Goal: Task Accomplishment & Management: Complete application form

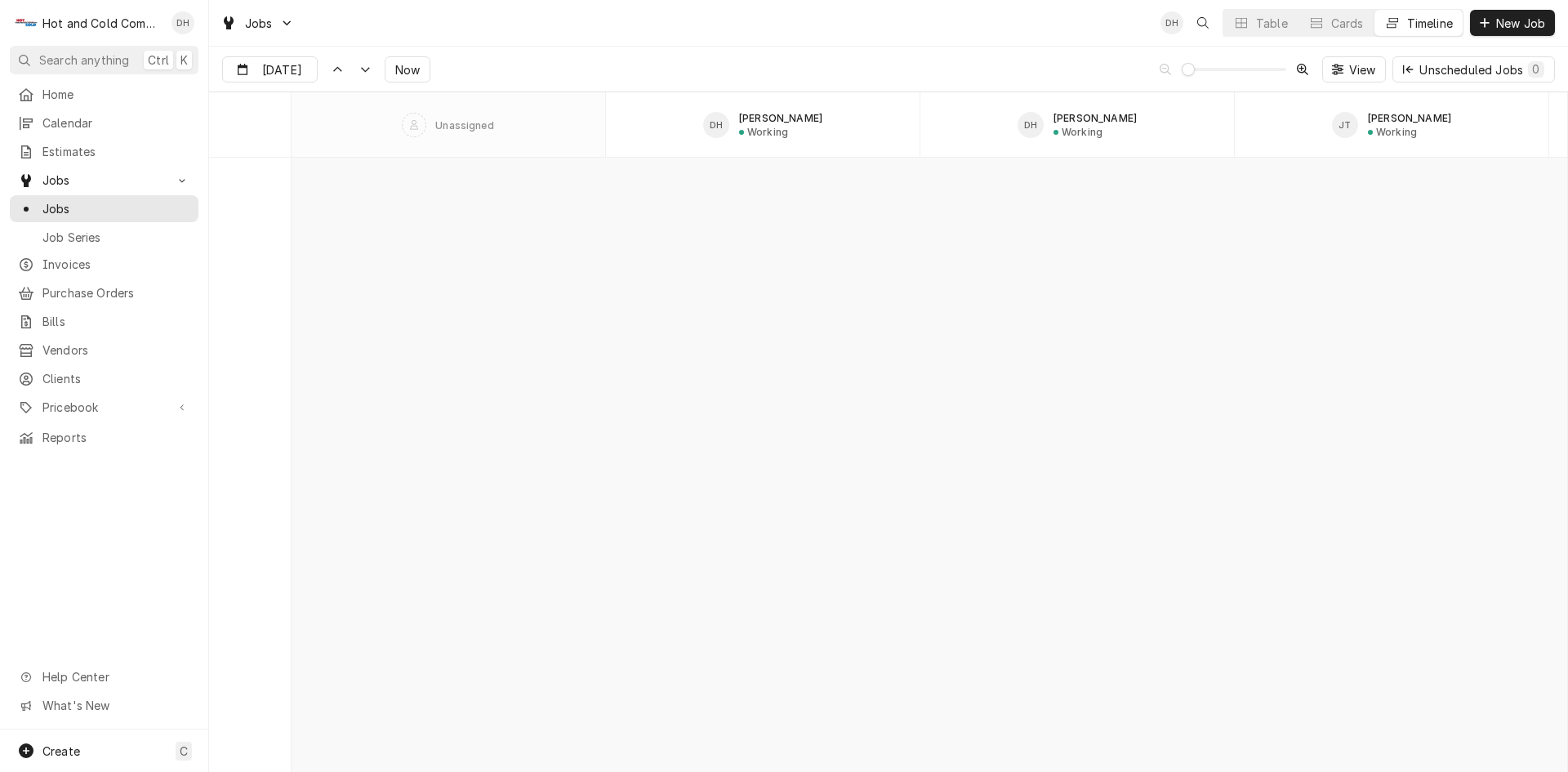
scroll to position [12781, 0]
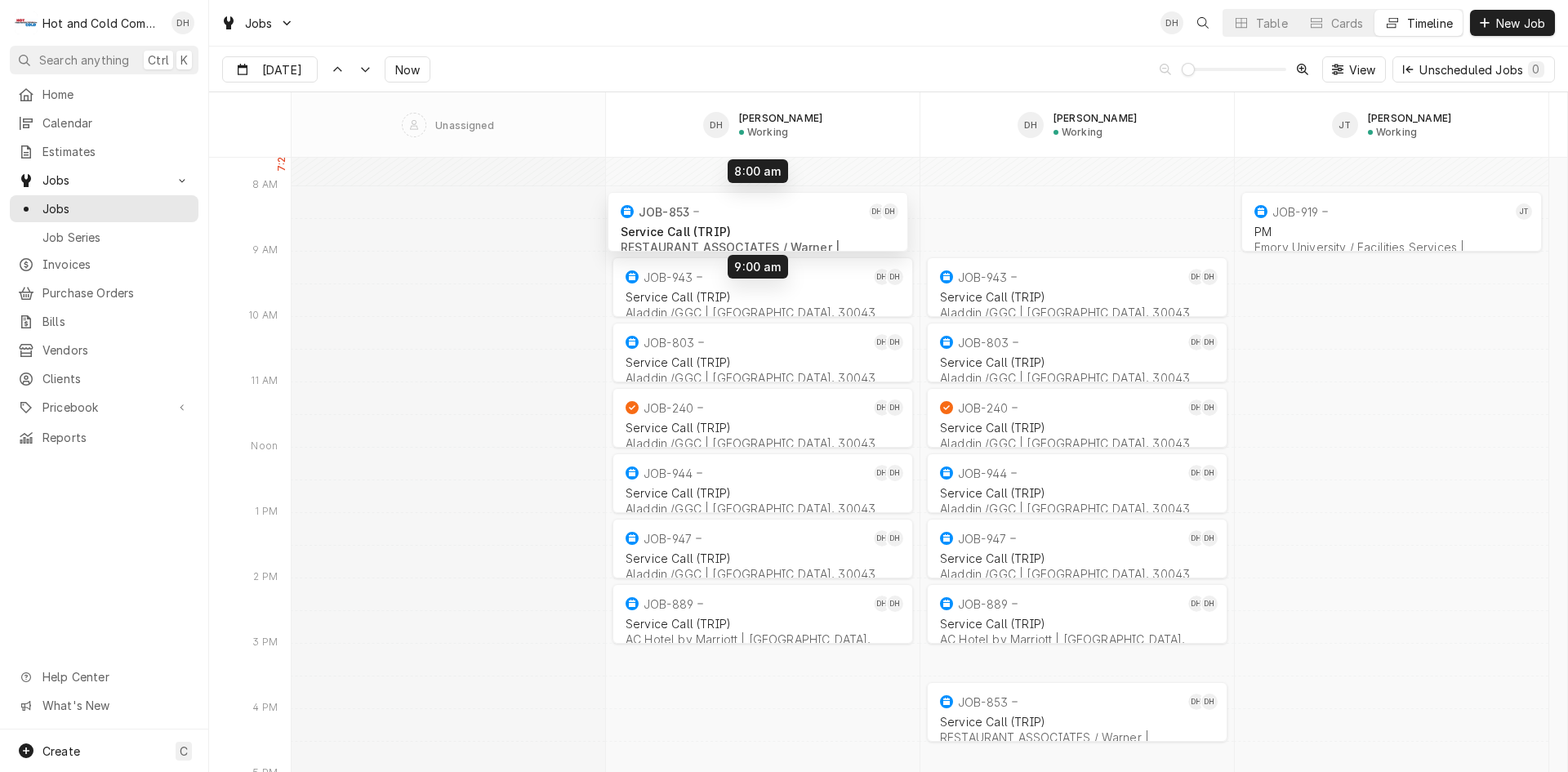
drag, startPoint x: 717, startPoint y: 715, endPoint x: 712, endPoint y: 225, distance: 490.0
click at [712, 225] on div "9:00 AM 10:00 AM JOB-943 DH DH Service Call (TRIP) Aladdin /GGC | Lawrenceville…" at bounding box center [929, 619] width 1276 height 26484
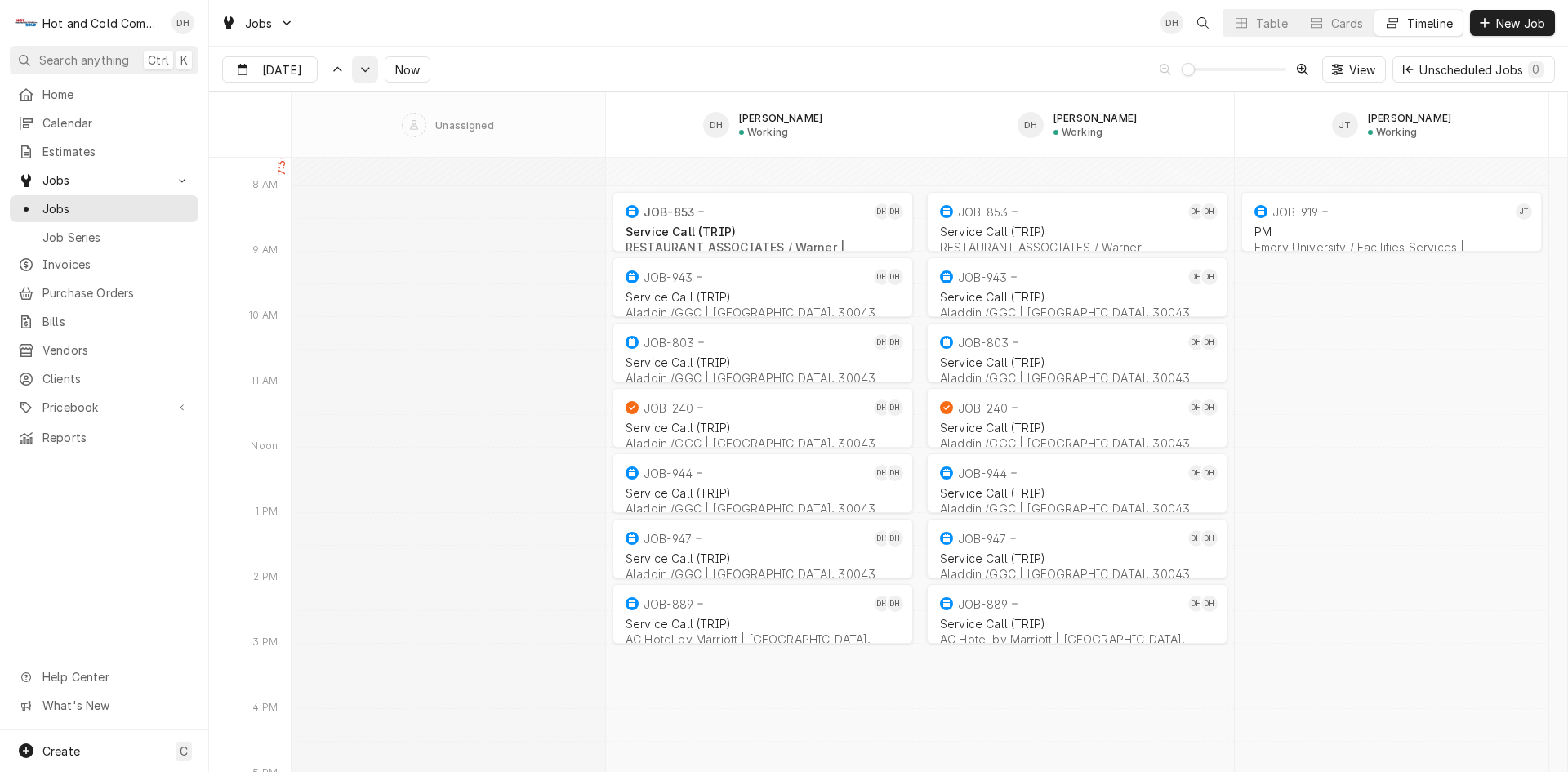
click at [359, 75] on div "Dynamic Content Wrapper" at bounding box center [365, 69] width 16 height 16
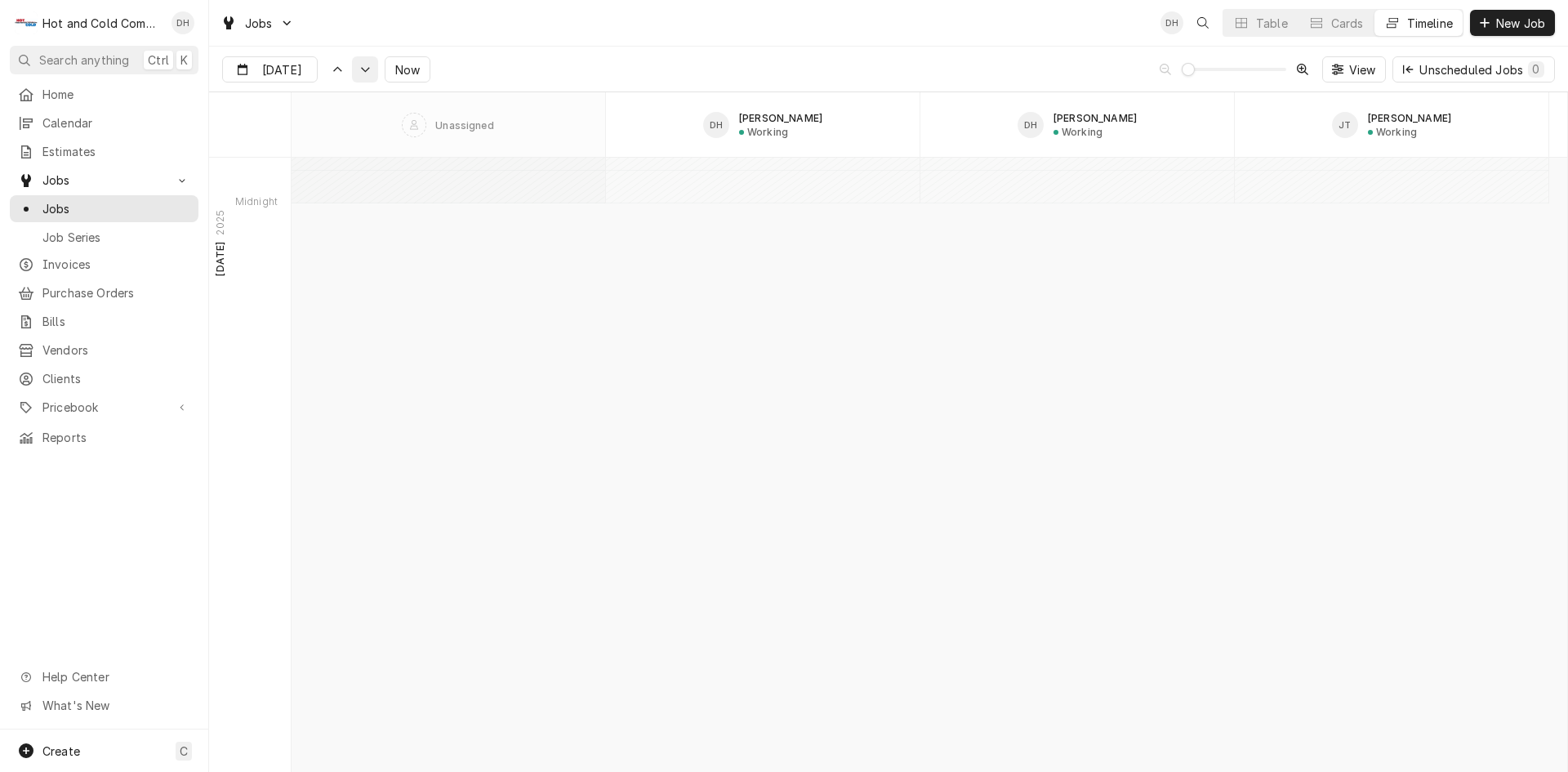
scroll to position [14079, 0]
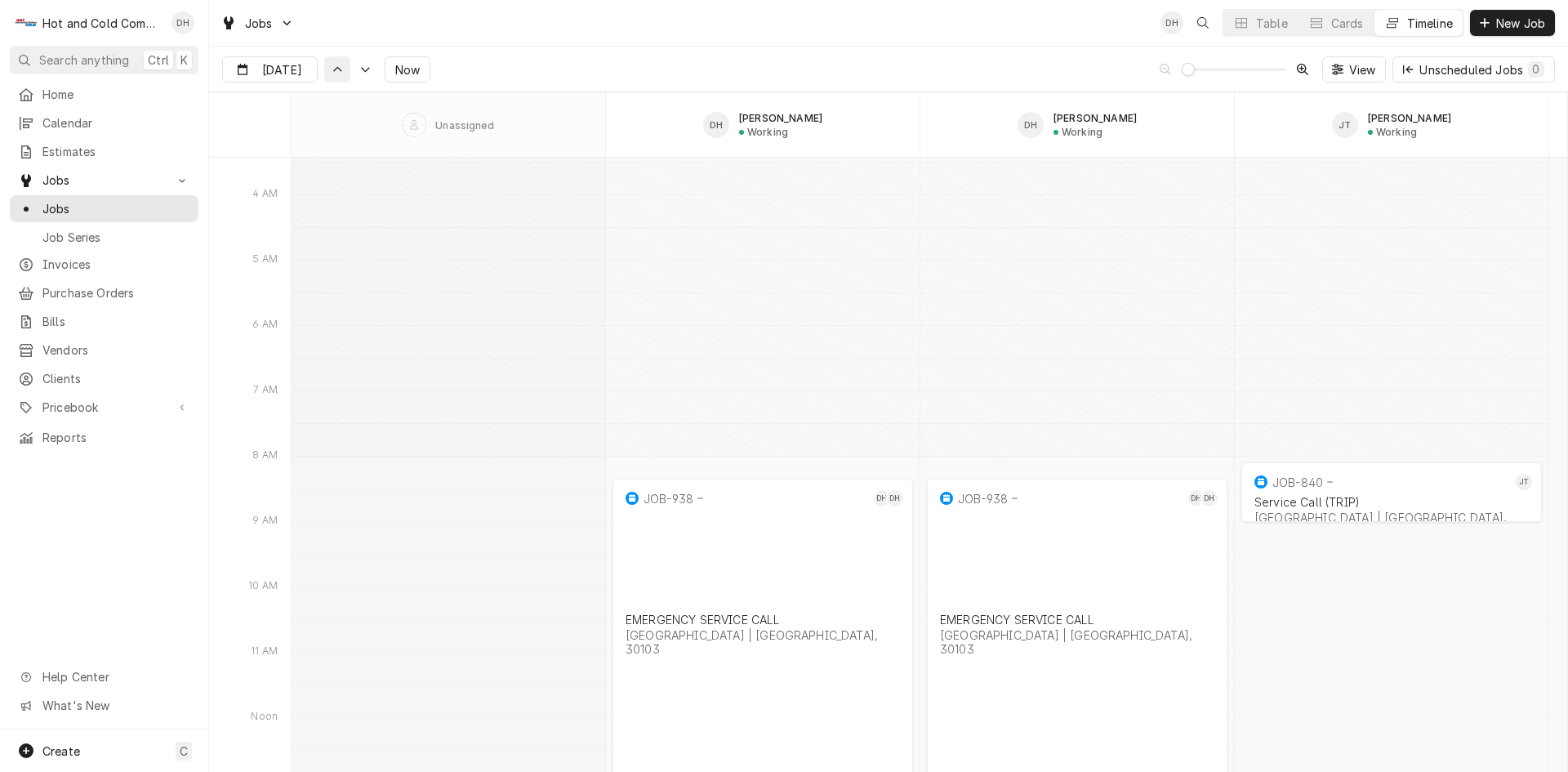
click at [339, 73] on icon "Dynamic Content Wrapper" at bounding box center [337, 69] width 12 height 7
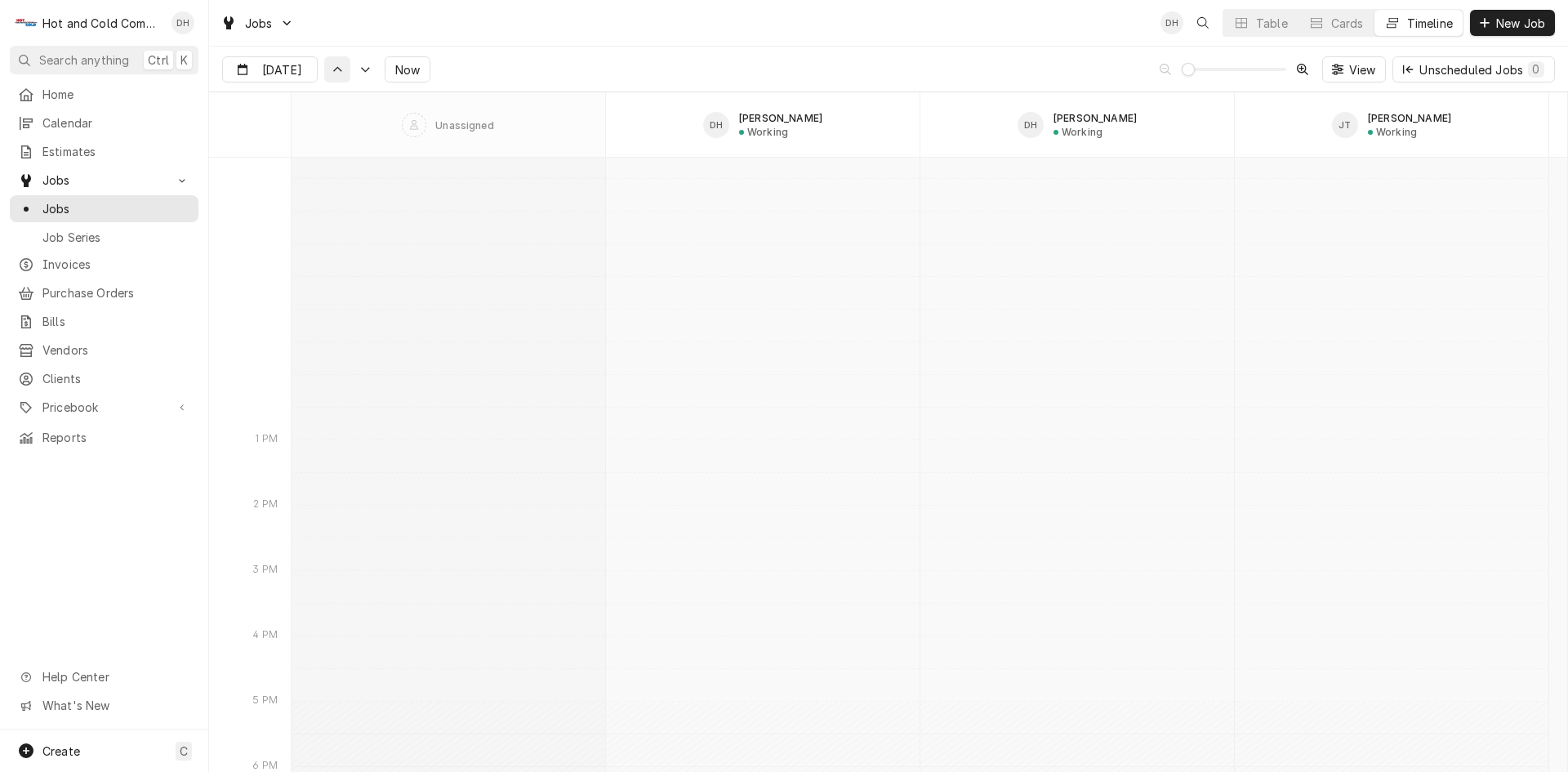
scroll to position [12511, 0]
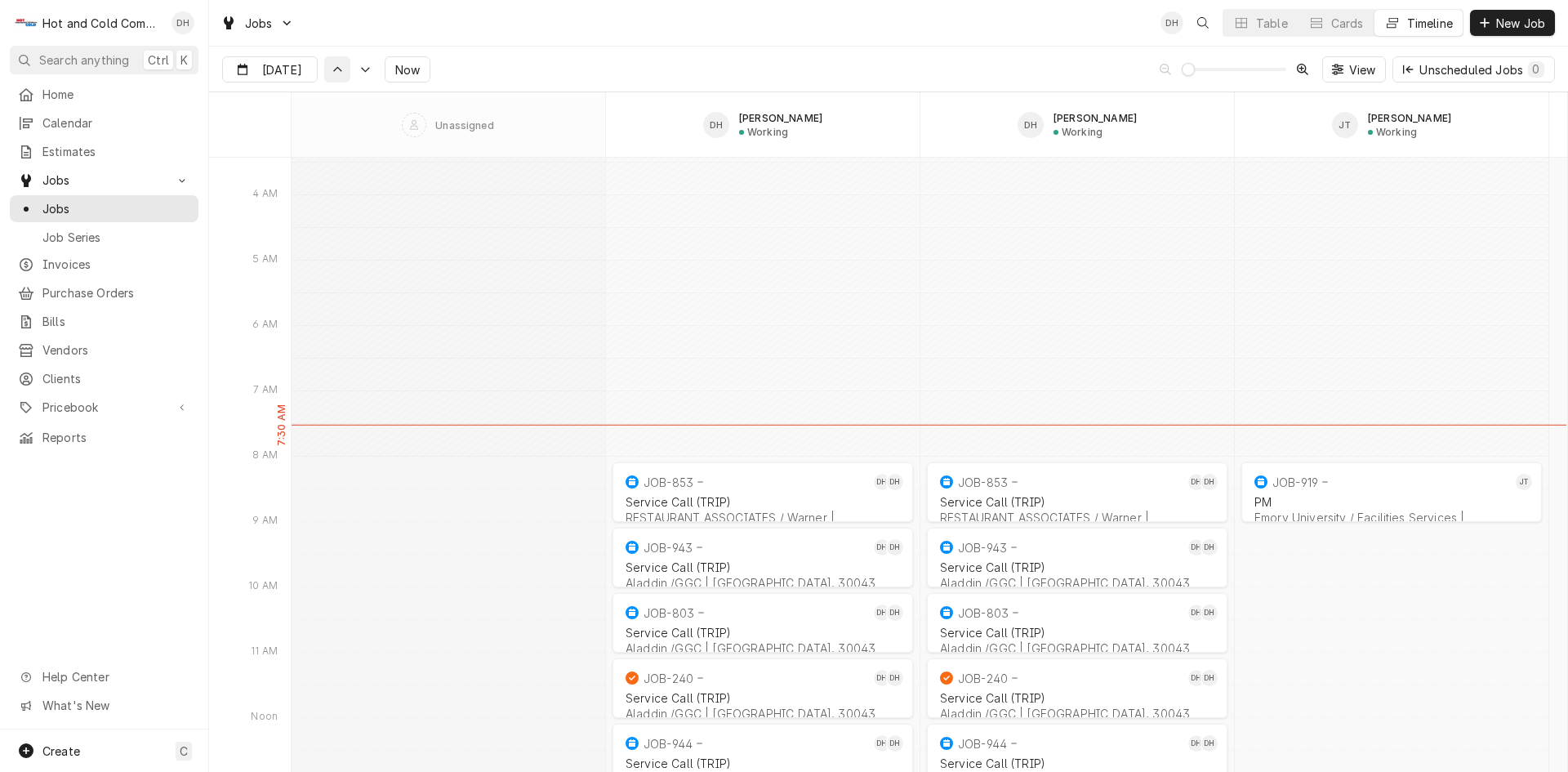
click at [339, 73] on icon "Dynamic Content Wrapper" at bounding box center [337, 69] width 12 height 7
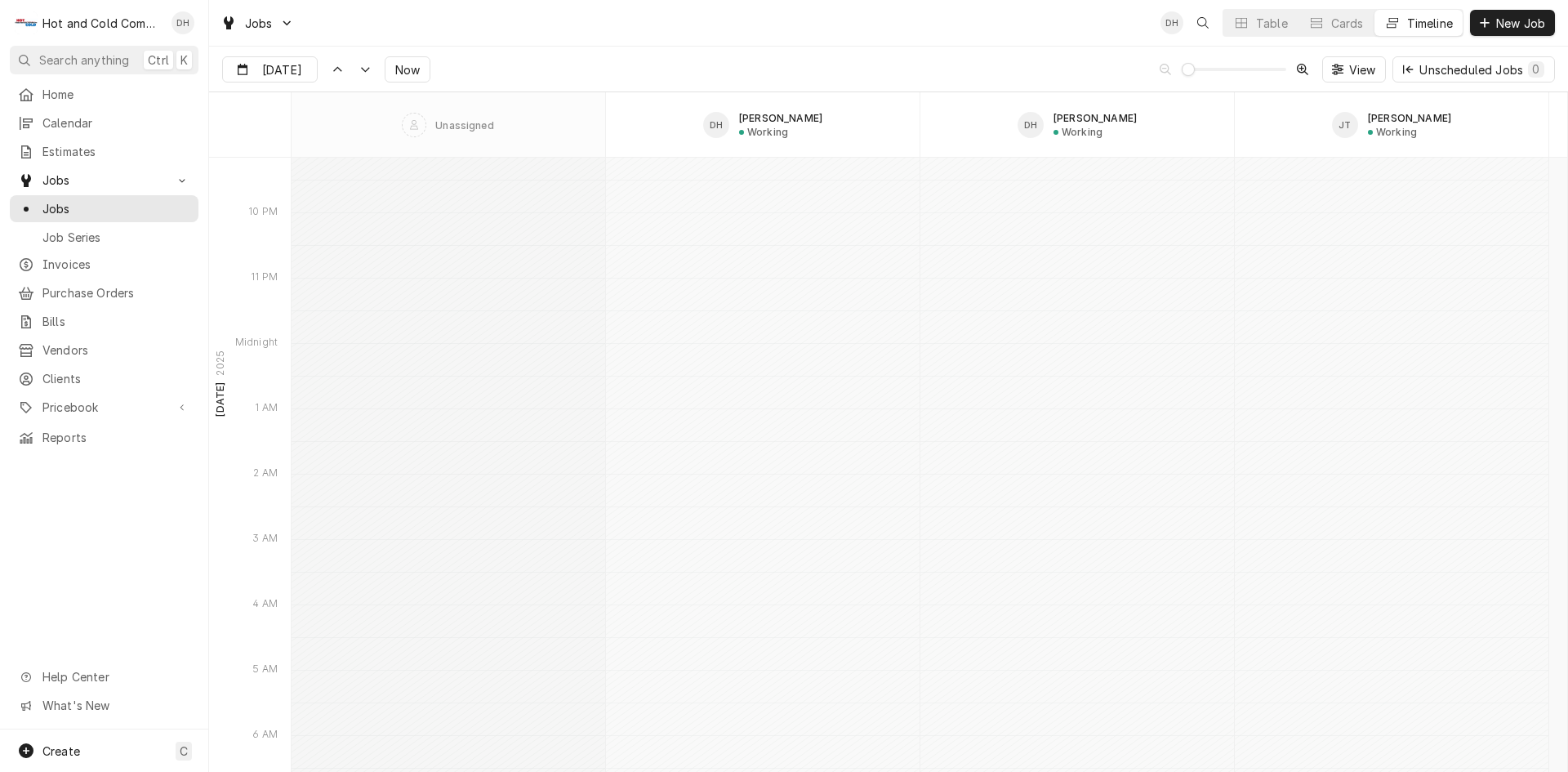
scroll to position [10804, 0]
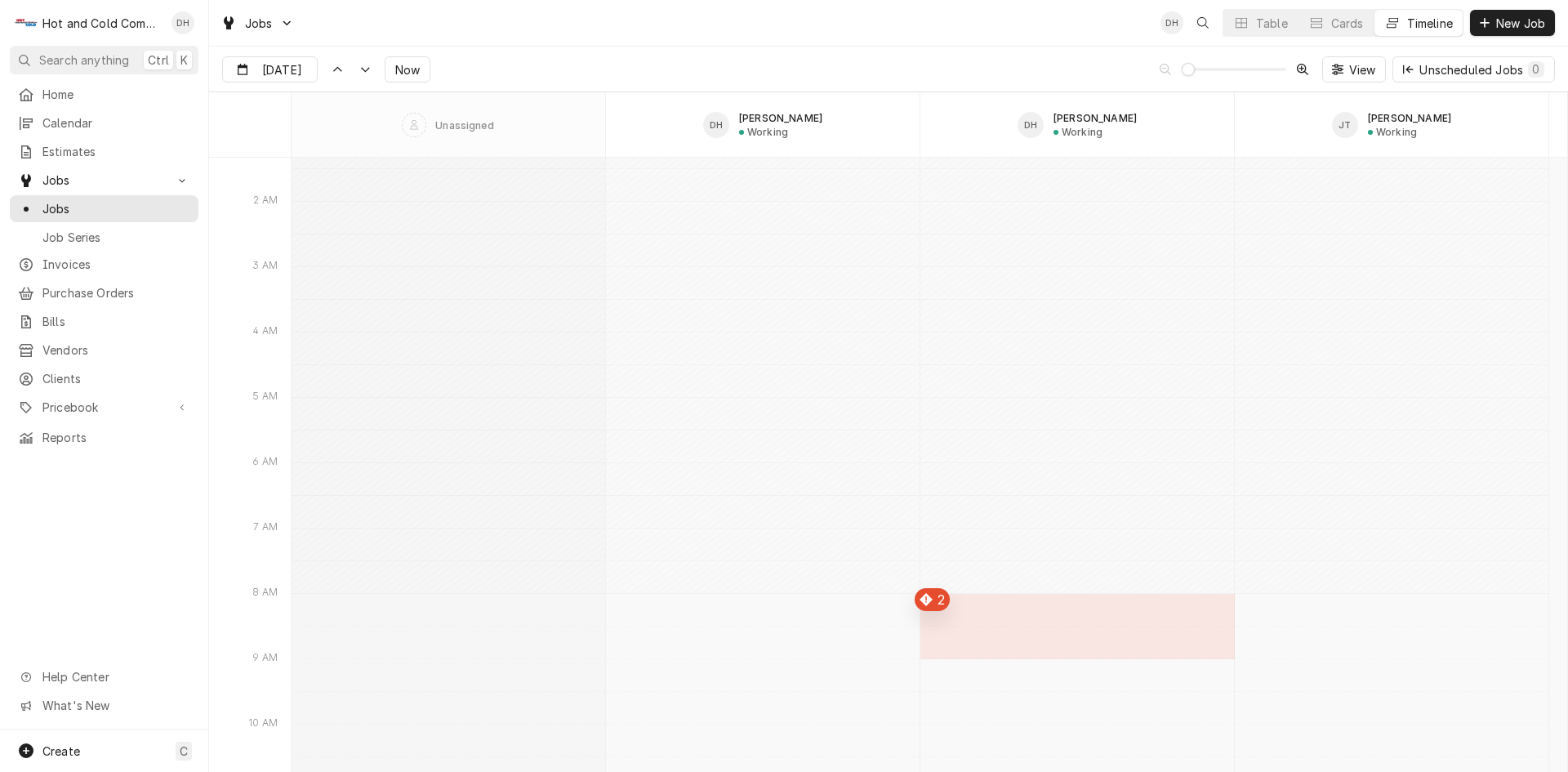
type input "[DATE]"
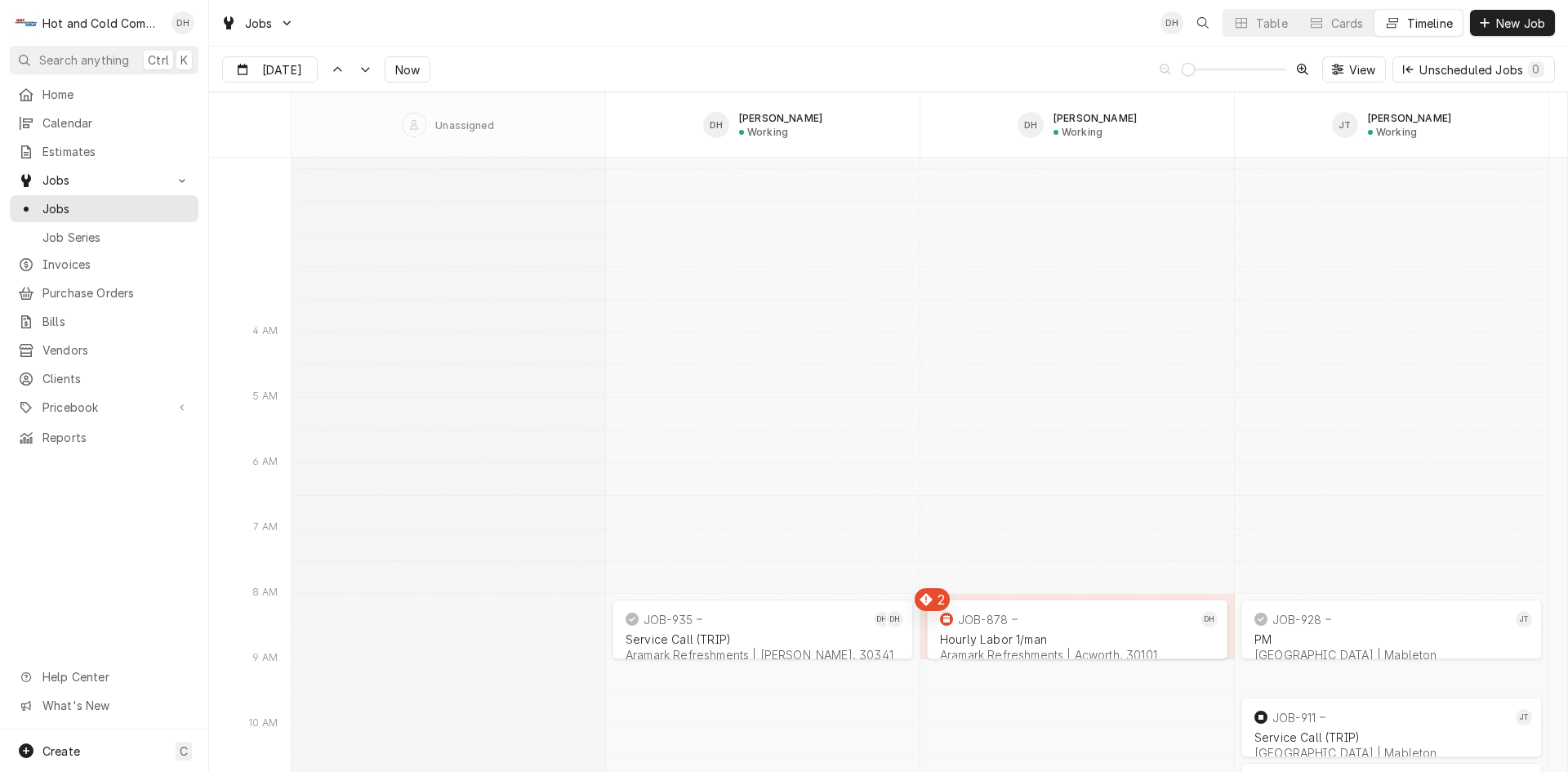
scroll to position [11076, 0]
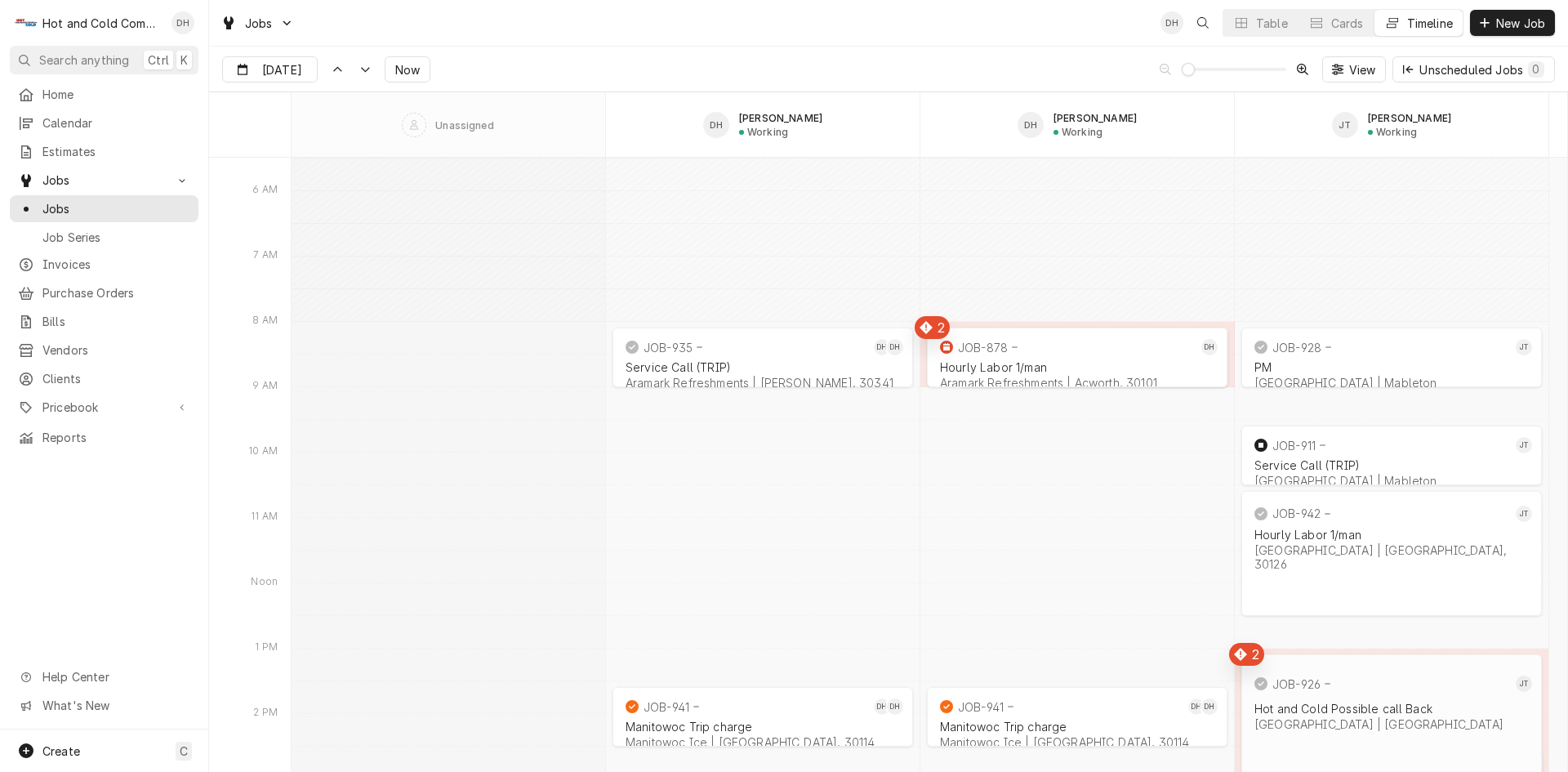
click at [1355, 717] on div "[GEOGRAPHIC_DATA] | [GEOGRAPHIC_DATA]" at bounding box center [1391, 723] width 275 height 14
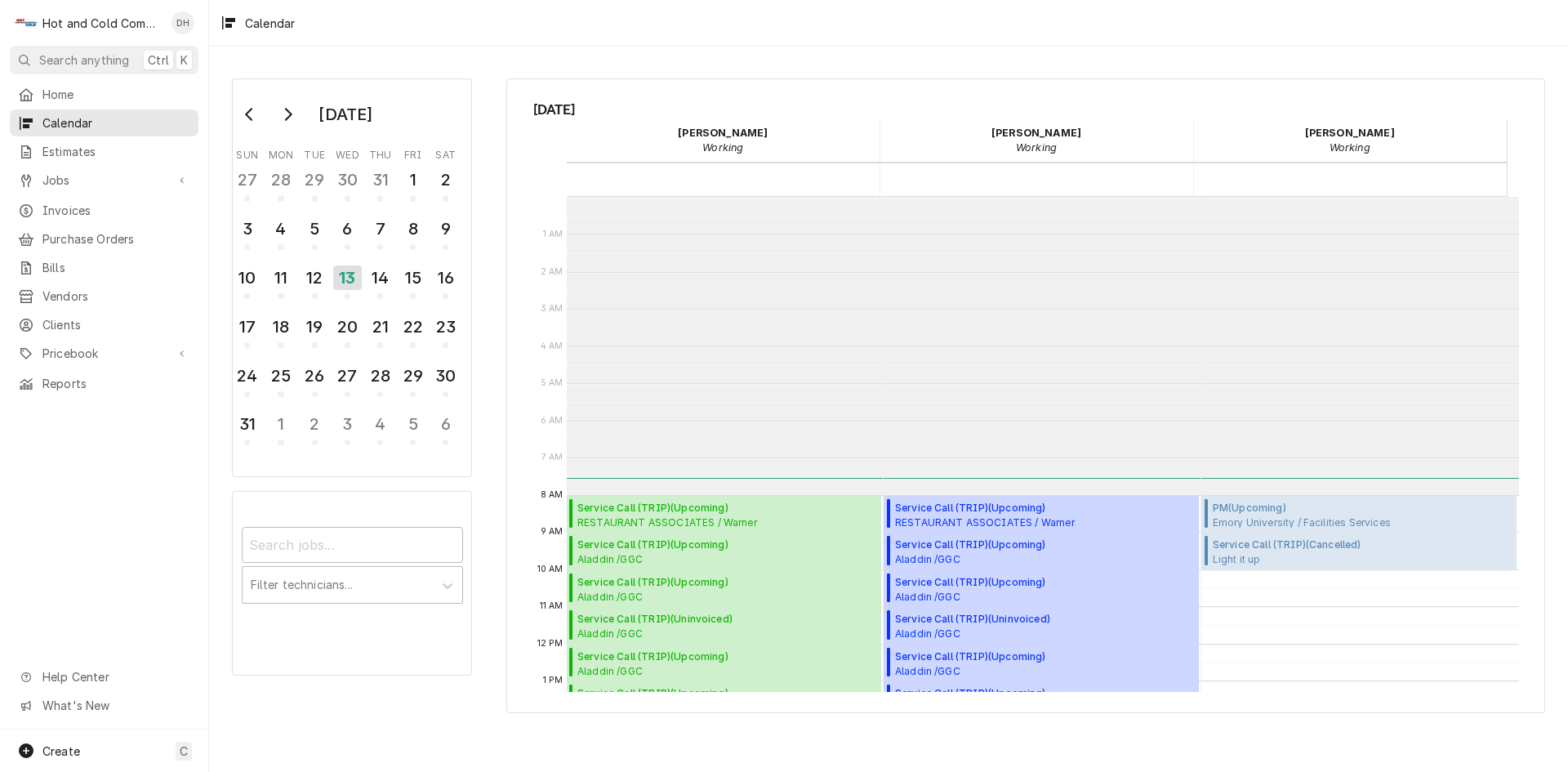
scroll to position [298, 0]
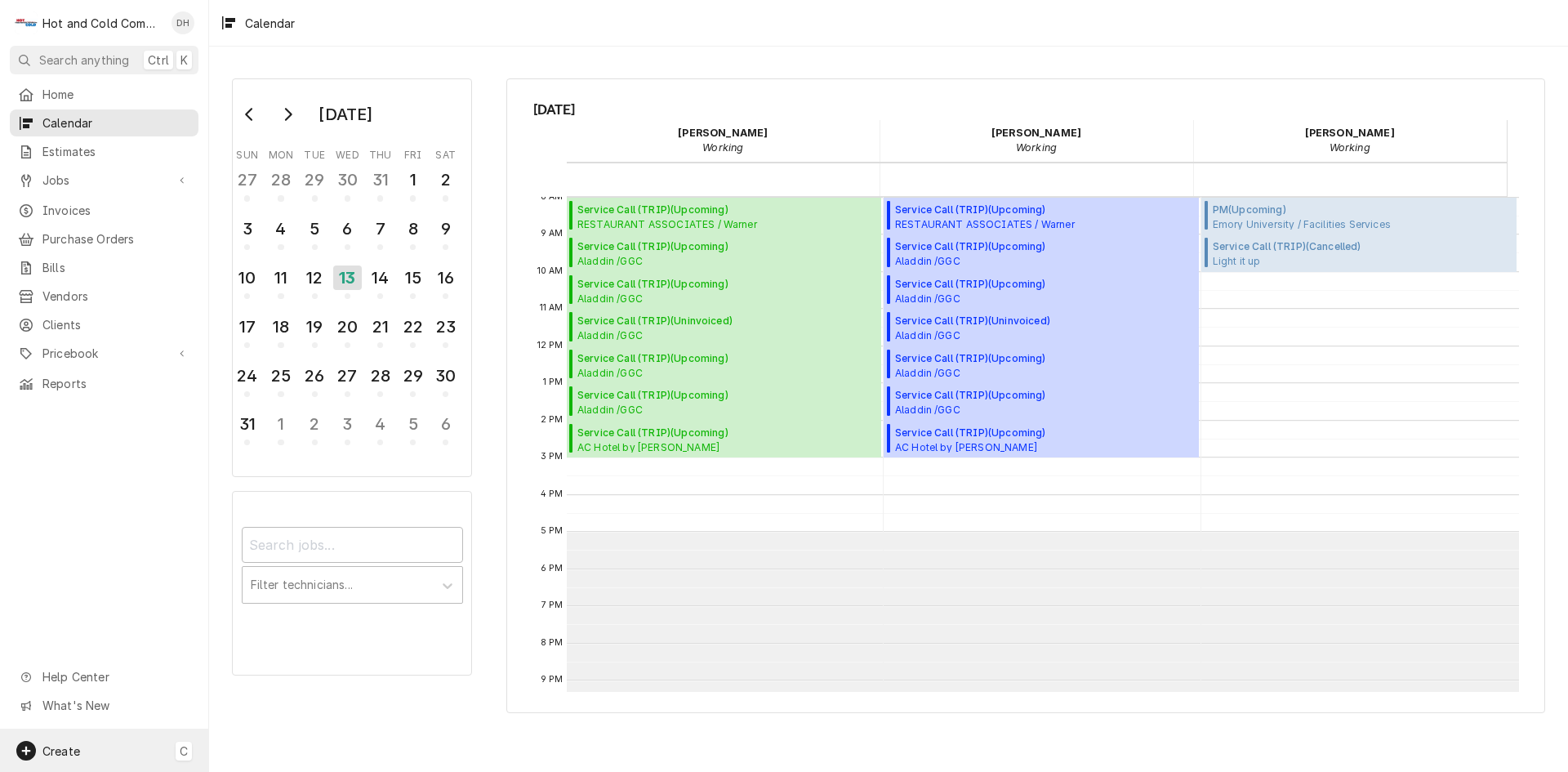
click at [68, 751] on span "Create" at bounding box center [61, 750] width 38 height 14
drag, startPoint x: 273, startPoint y: 583, endPoint x: 289, endPoint y: 595, distance: 20.0
click at [273, 583] on div "Job" at bounding box center [305, 581] width 110 height 17
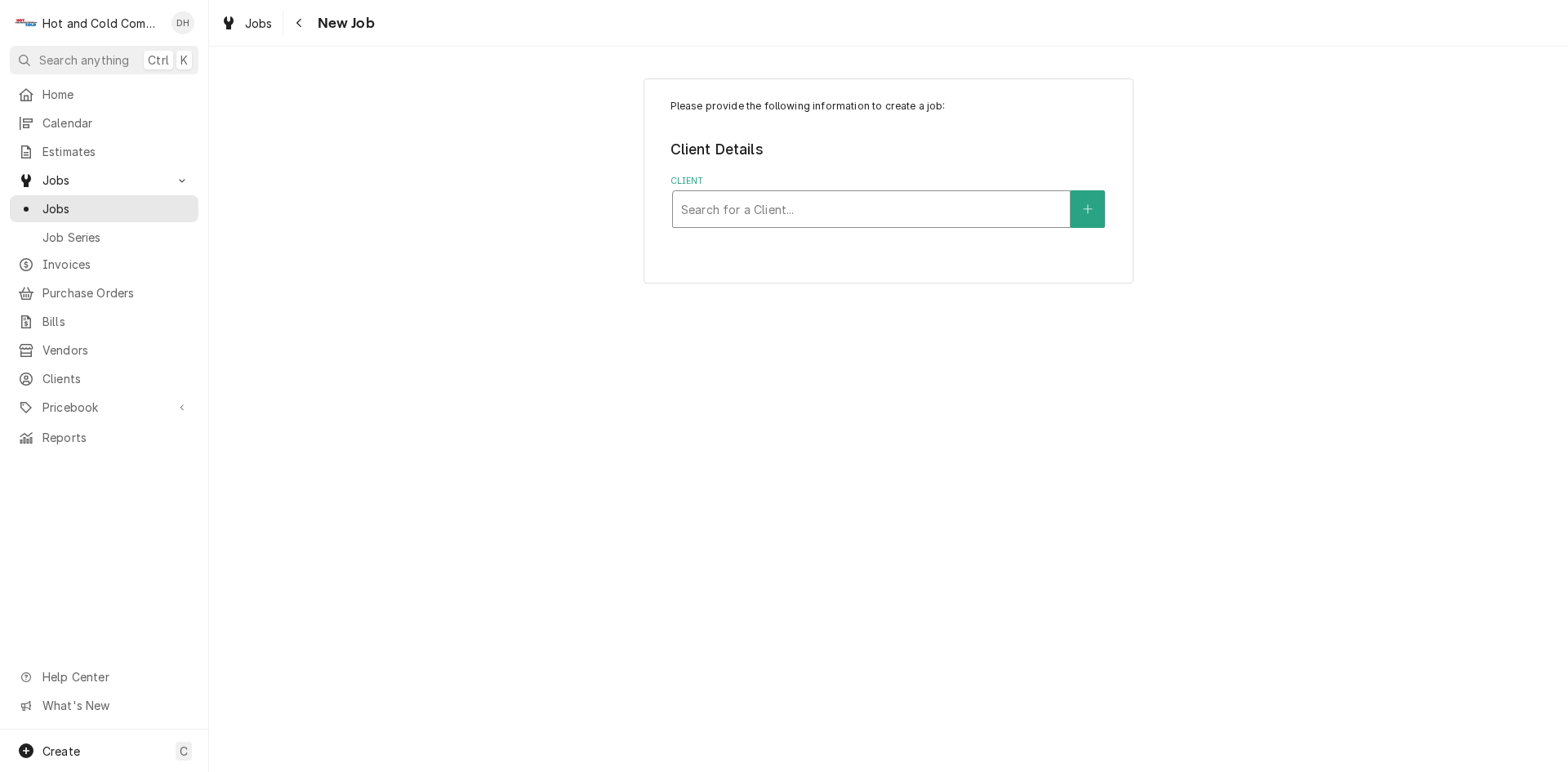
click at [945, 211] on div "Client" at bounding box center [871, 209] width 381 height 30
type input "Oglet"
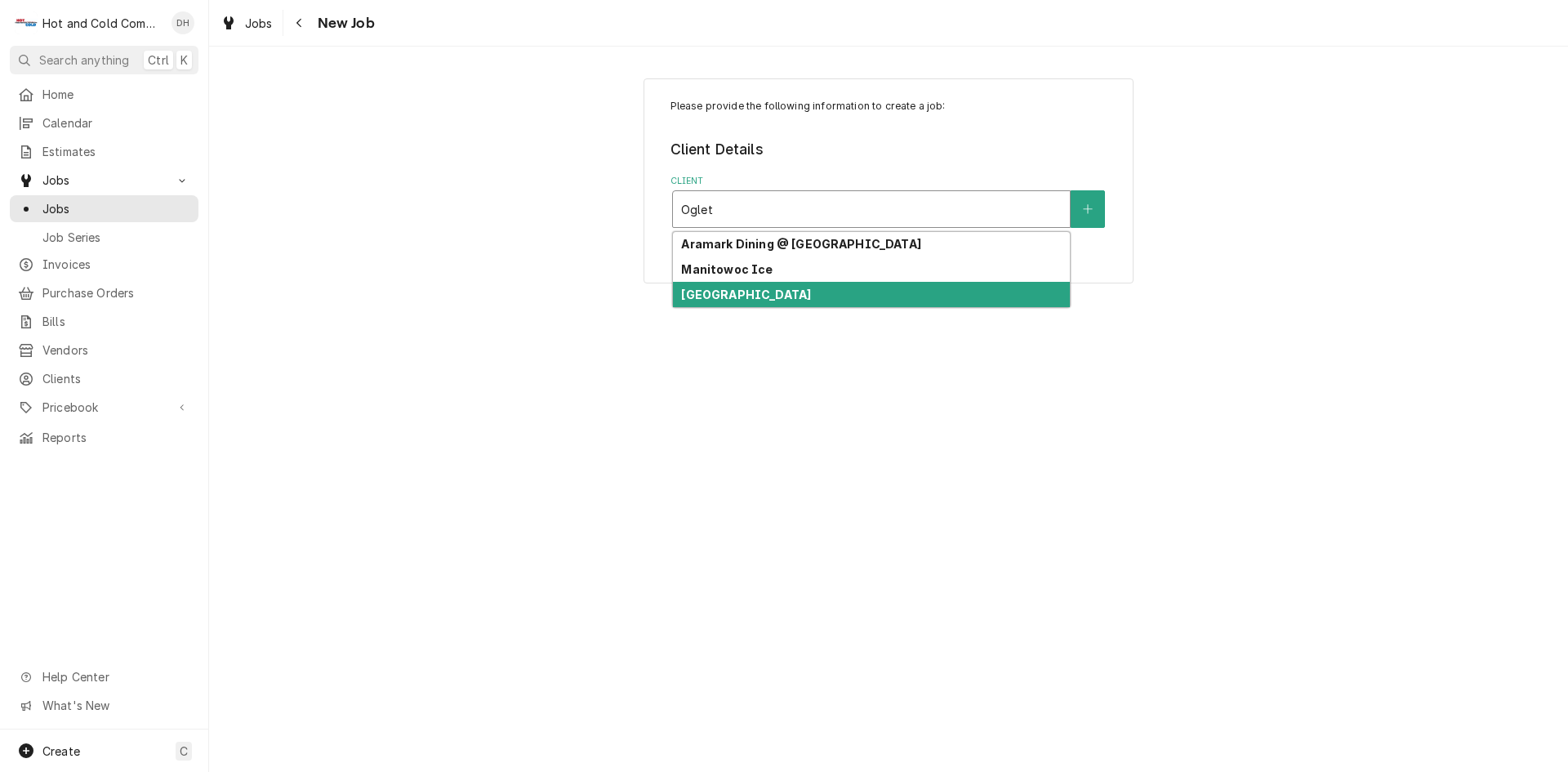
click at [795, 294] on strong "Oglethorpe University" at bounding box center [746, 294] width 130 height 14
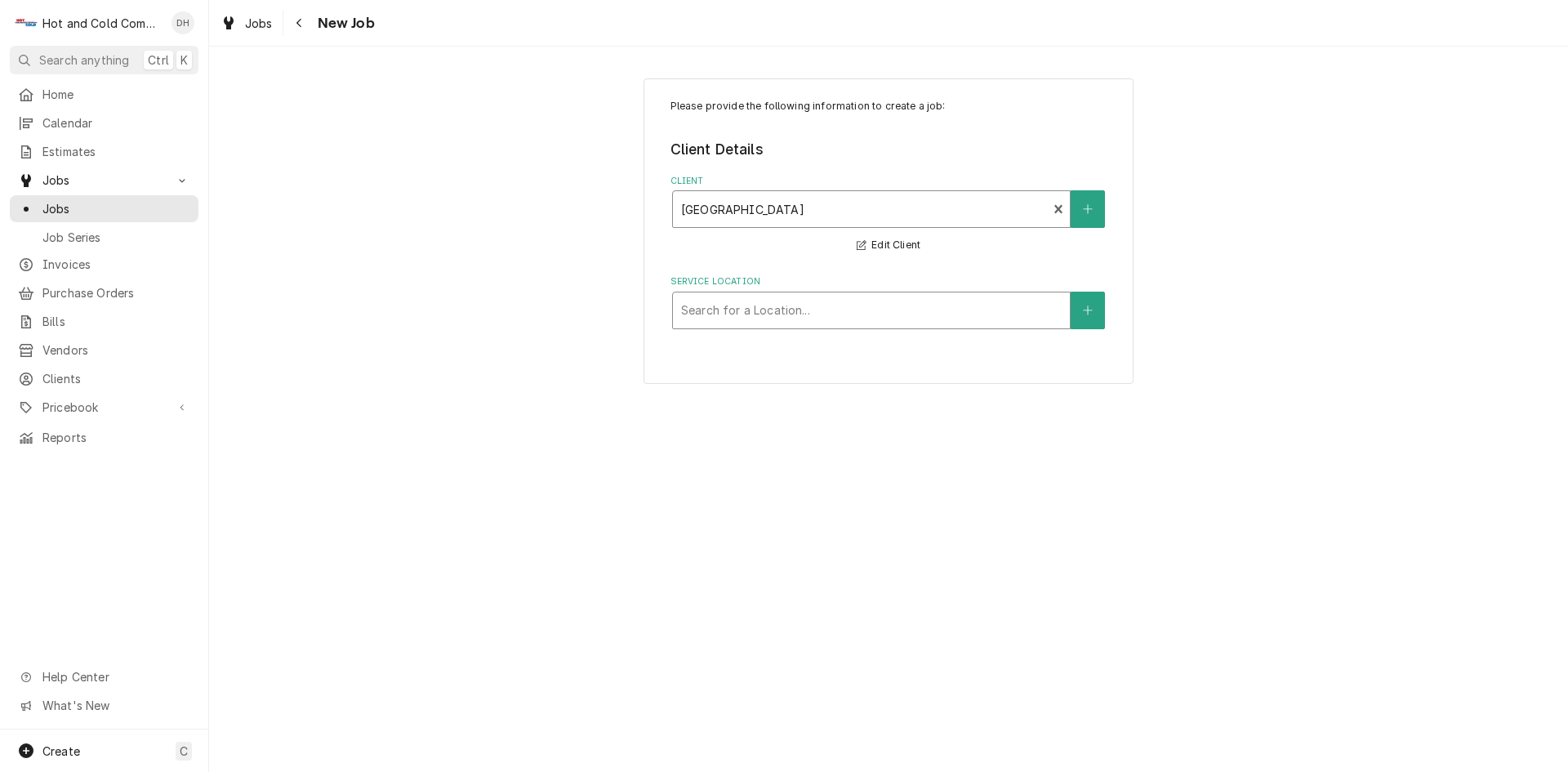
click at [1001, 313] on div "Service Location" at bounding box center [871, 310] width 381 height 30
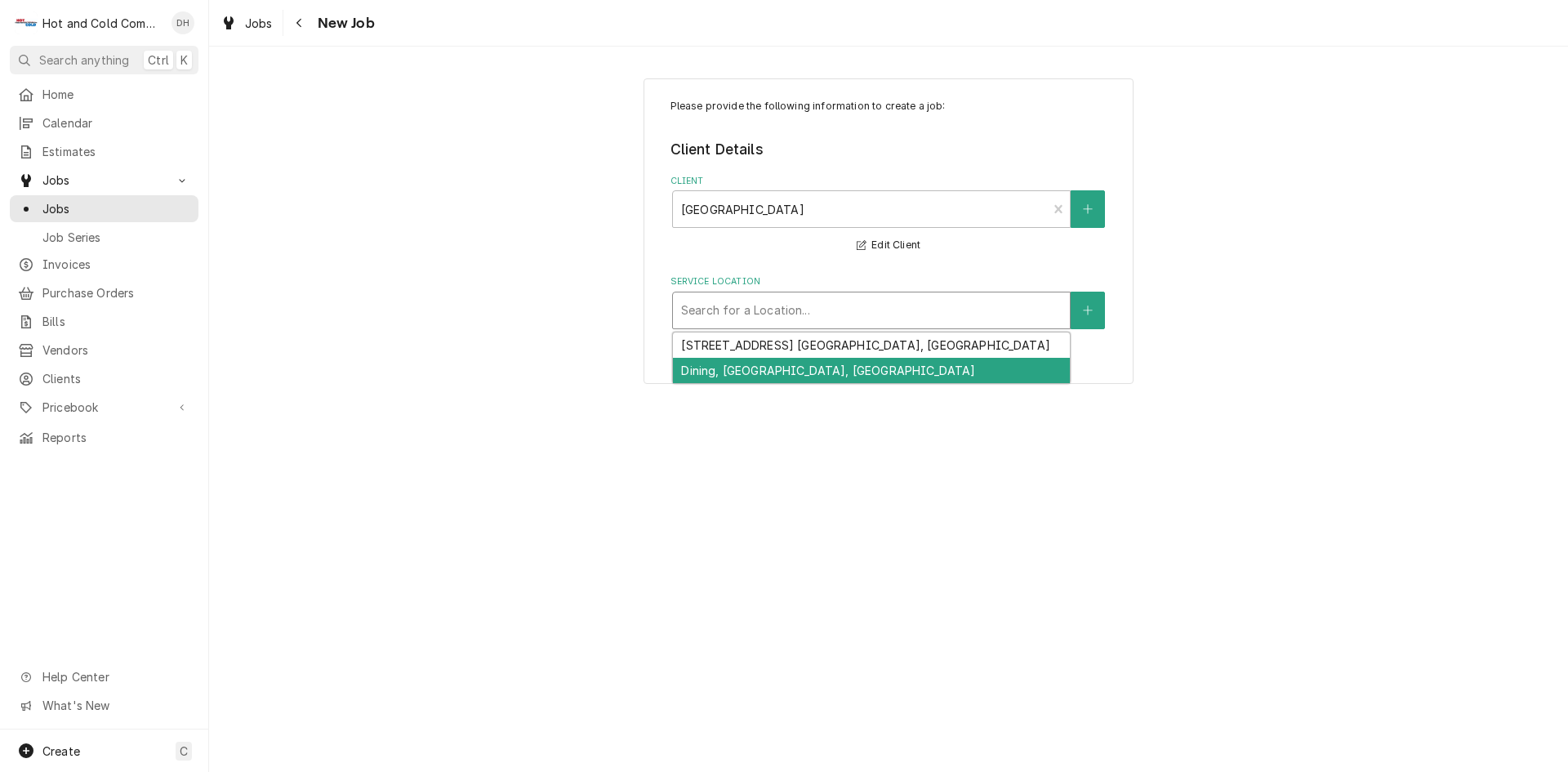
click at [769, 373] on div "Dining, [GEOGRAPHIC_DATA], [GEOGRAPHIC_DATA]" at bounding box center [871, 370] width 397 height 25
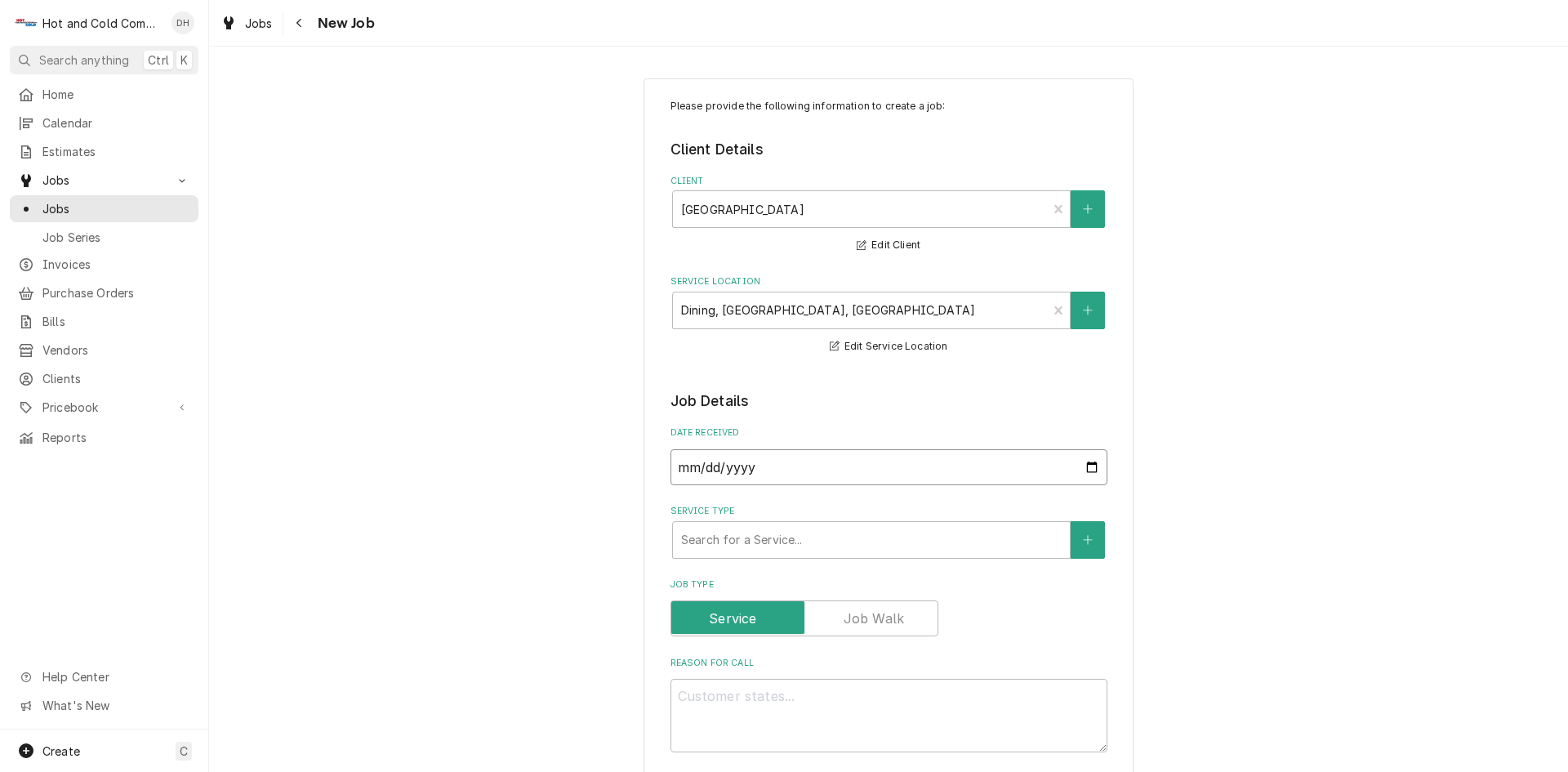
click at [1085, 466] on input "2025-08-13" at bounding box center [889, 468] width 437 height 36
type textarea "x"
type input "2025-08-12"
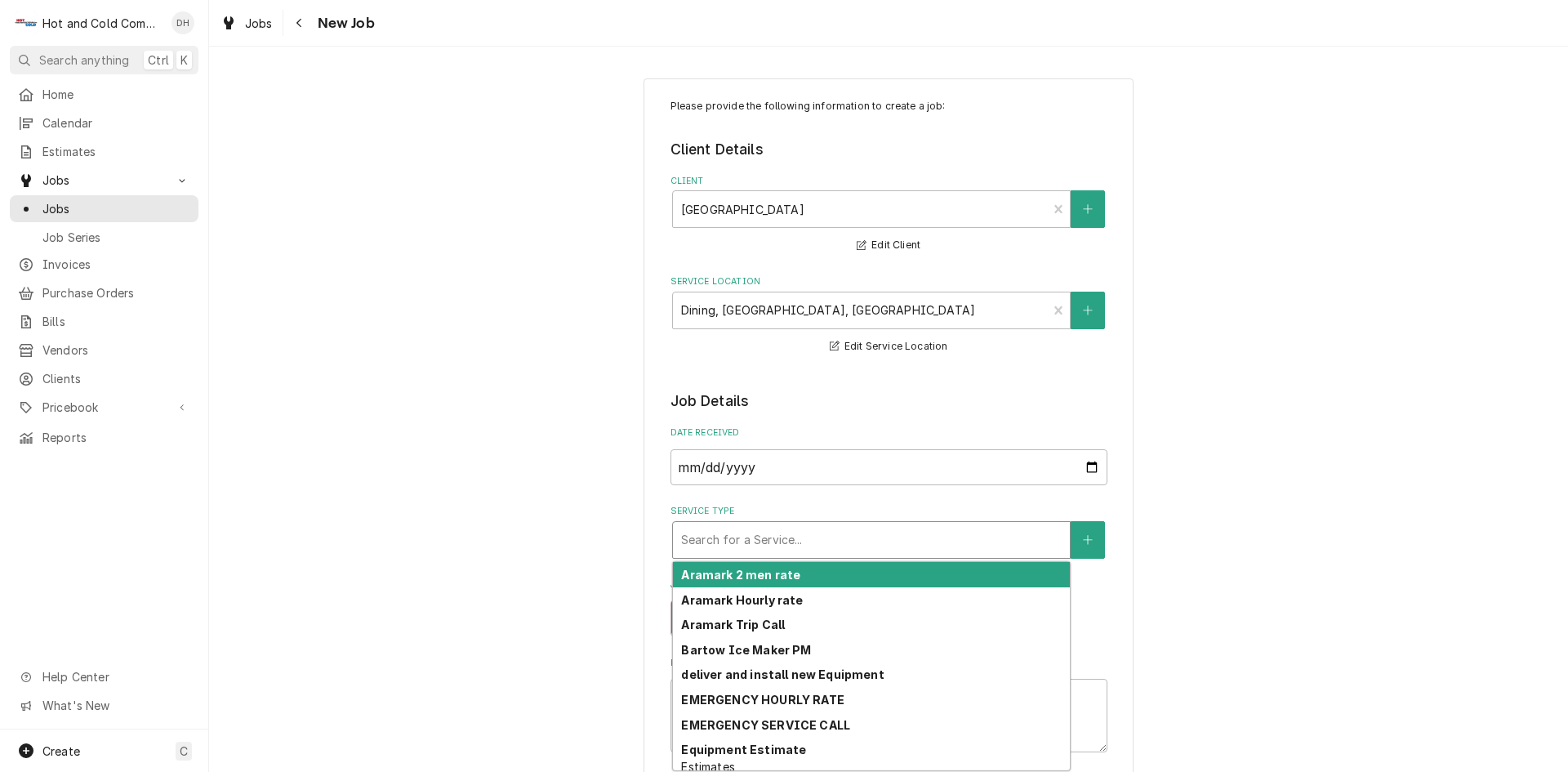
click at [869, 534] on div "Service Type" at bounding box center [871, 540] width 381 height 30
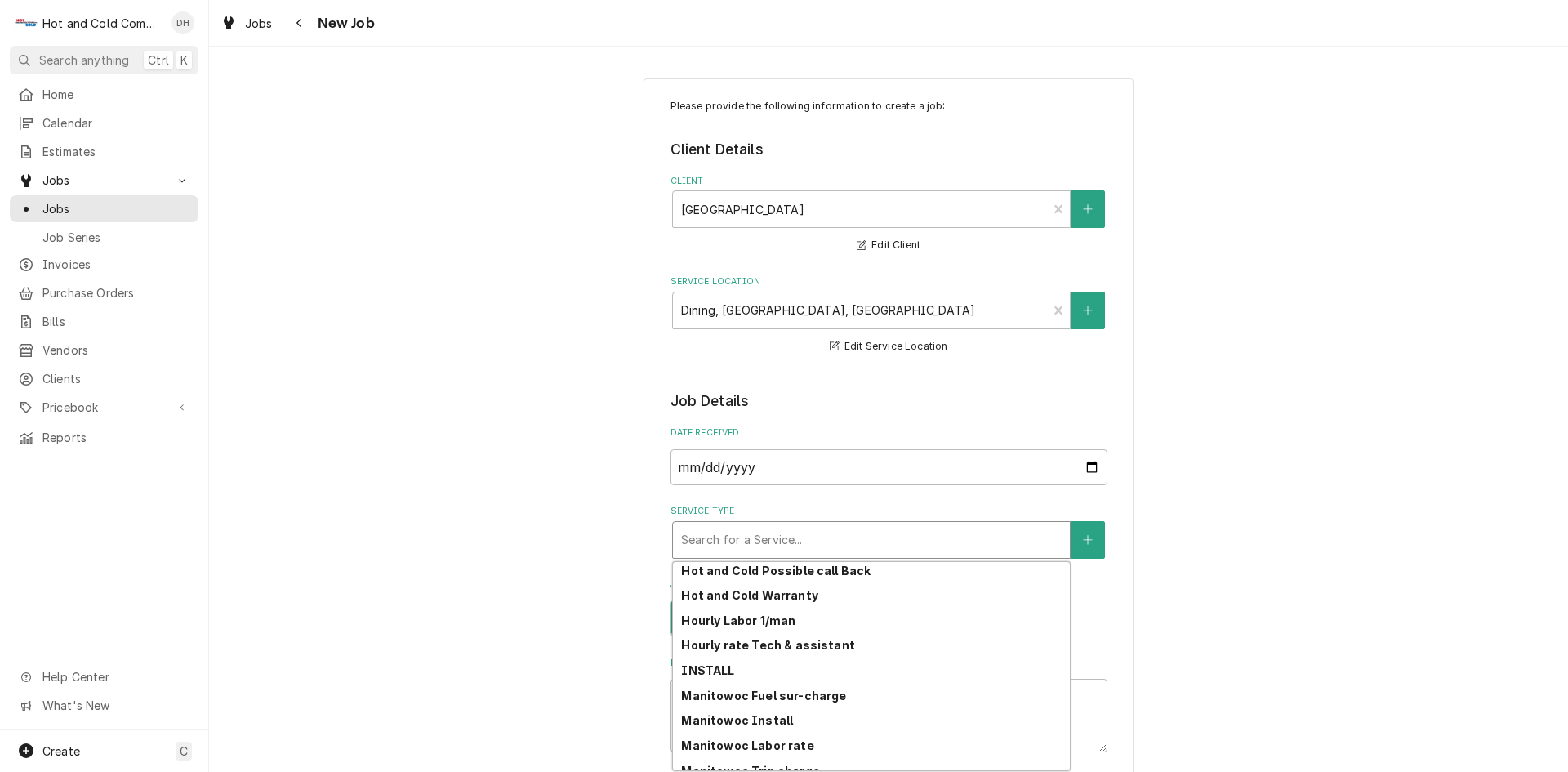
scroll to position [231, 0]
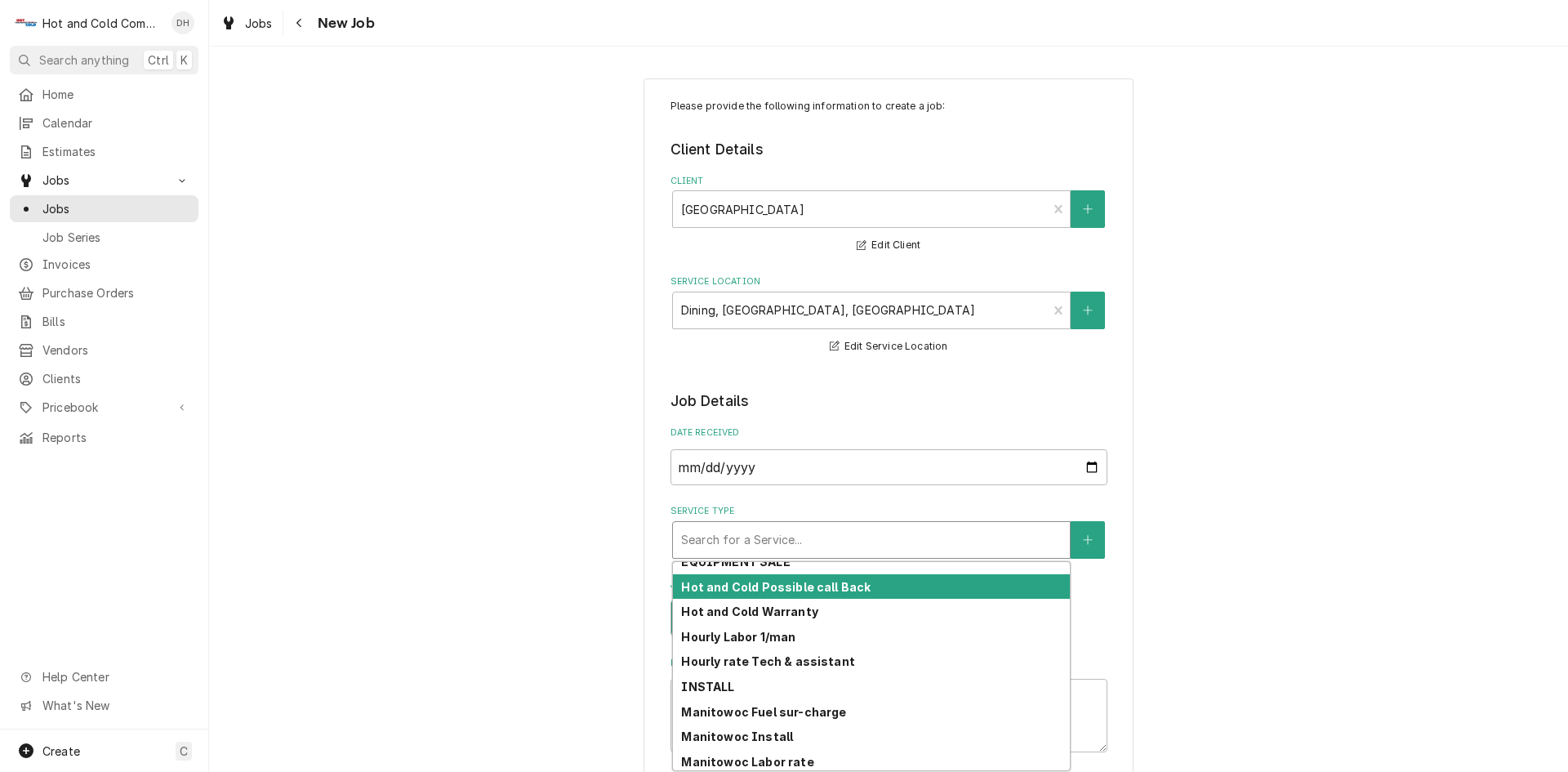
click at [958, 583] on div "Hot and Cold Possible call Back" at bounding box center [871, 587] width 397 height 25
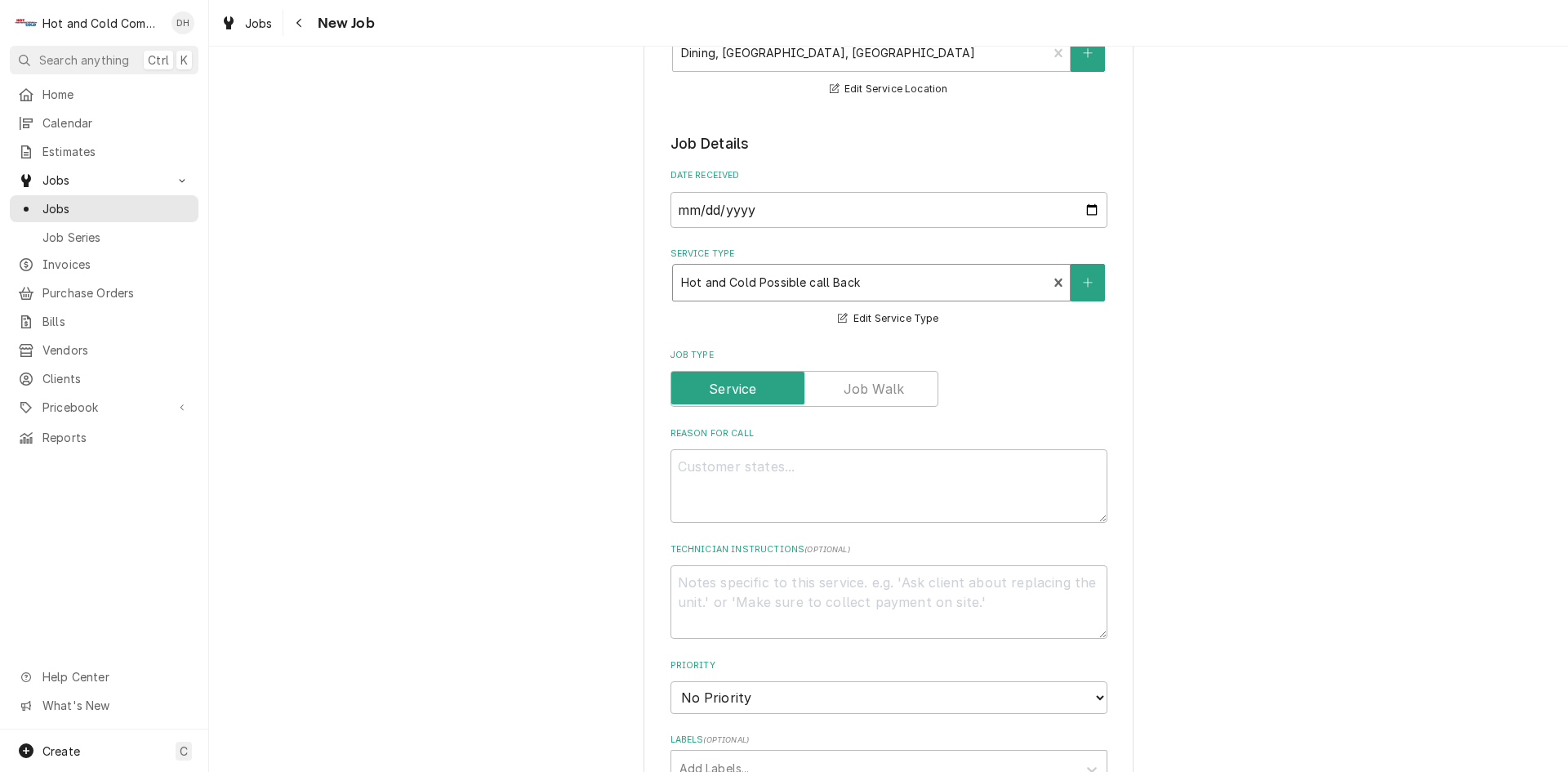
scroll to position [272, 0]
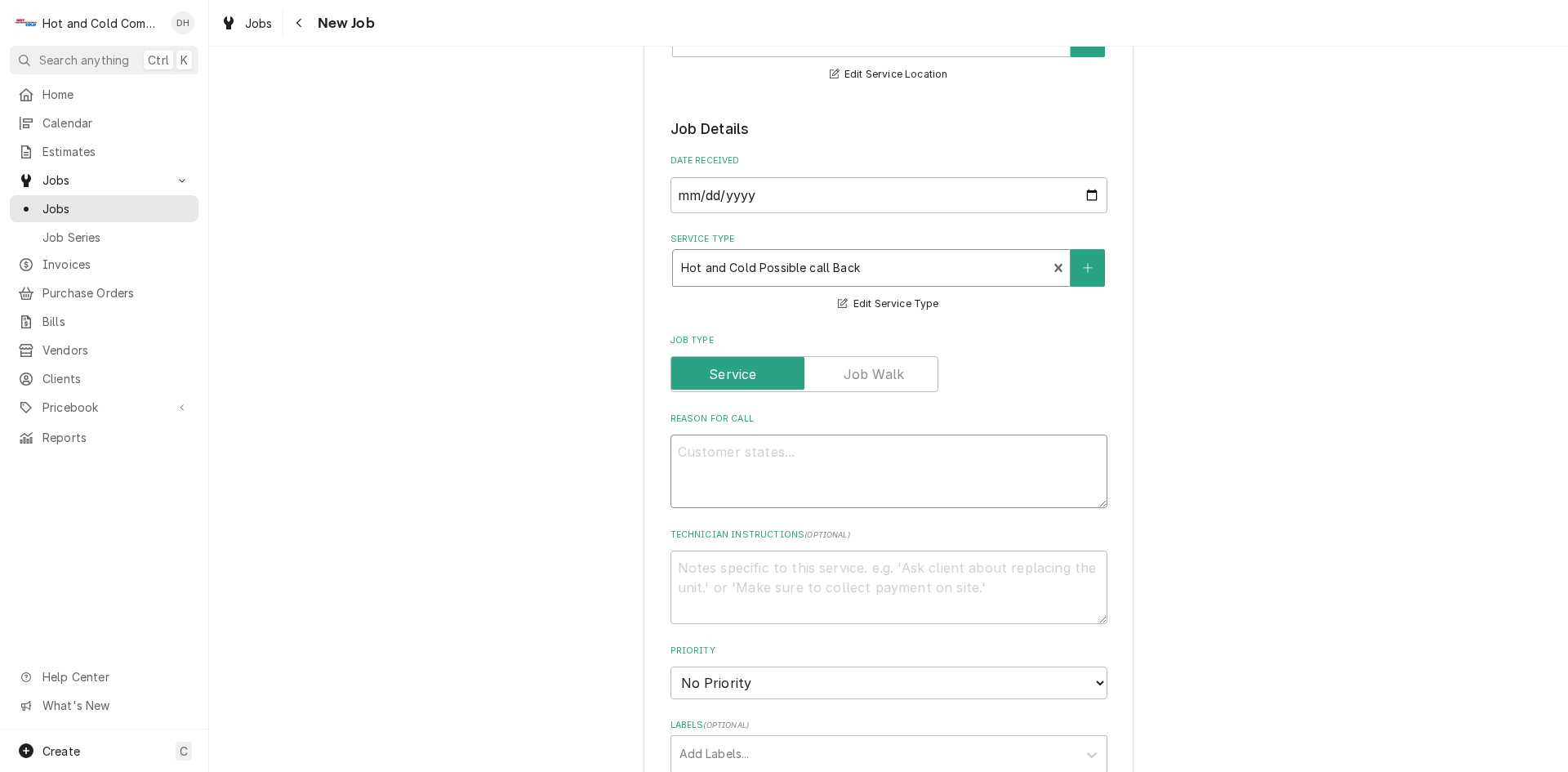
drag, startPoint x: 907, startPoint y: 467, endPoint x: 926, endPoint y: 478, distance: 22.0
click at [911, 468] on textarea "Reason For Call" at bounding box center [889, 471] width 437 height 74
type textarea "x"
type textarea "L"
type textarea "x"
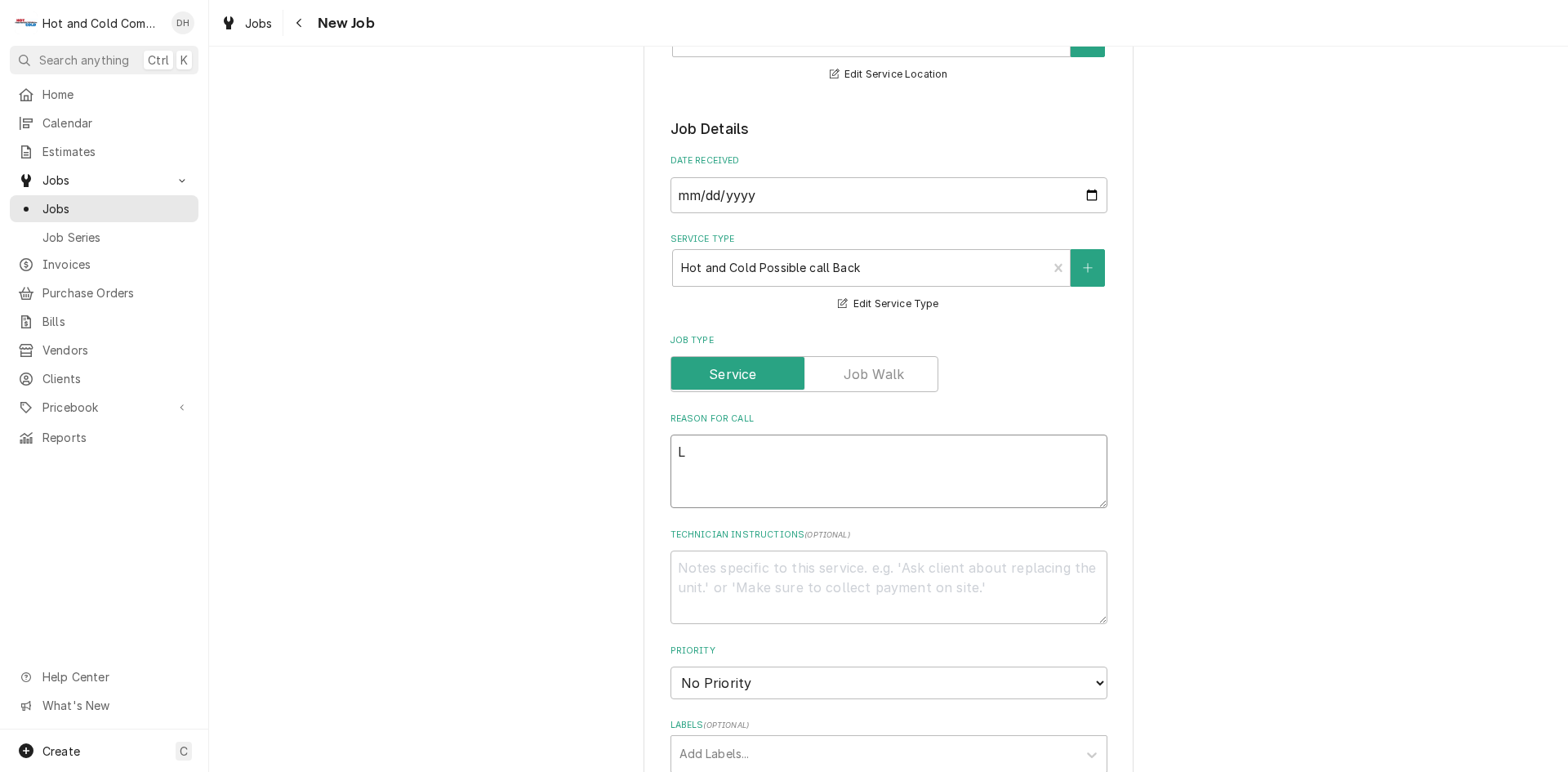
type textarea "Le"
type textarea "x"
type textarea "Lea"
type textarea "x"
type textarea "Leak"
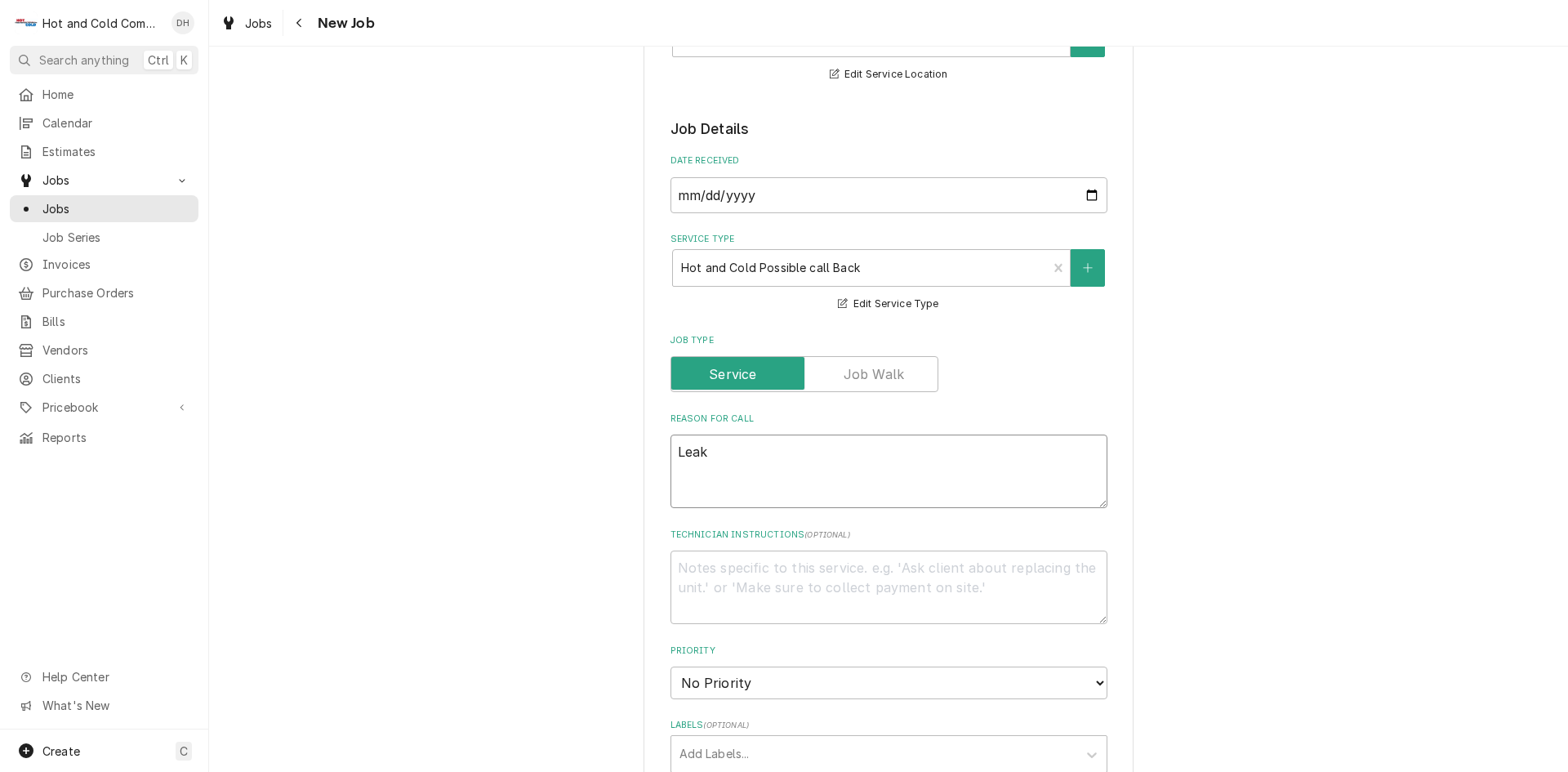
type textarea "x"
type textarea "Leaki"
type textarea "x"
type textarea "Leakin"
type textarea "x"
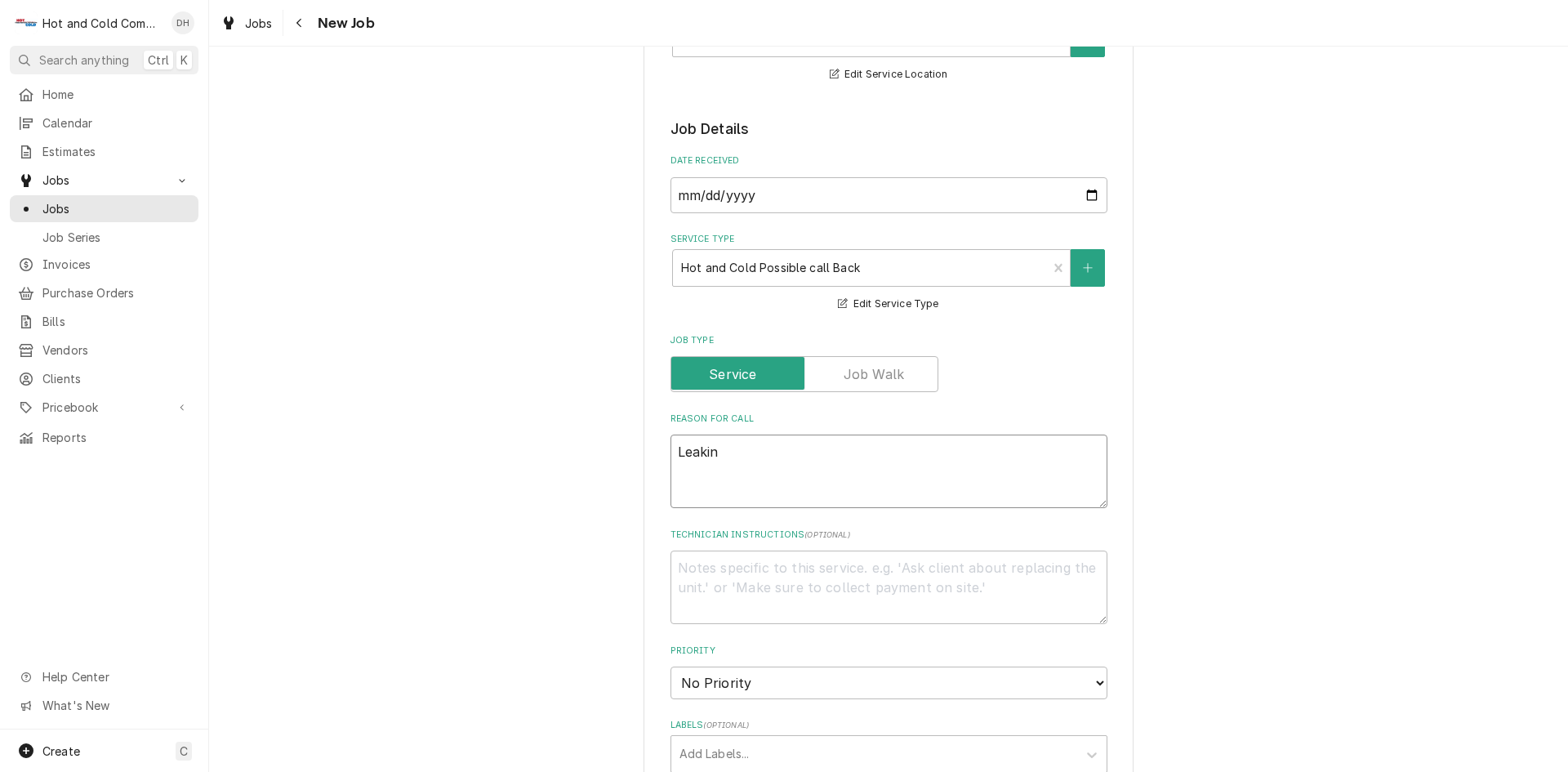
type textarea "Leaking"
type textarea "x"
type textarea "Leaking"
type textarea "x"
type textarea "Leaking w"
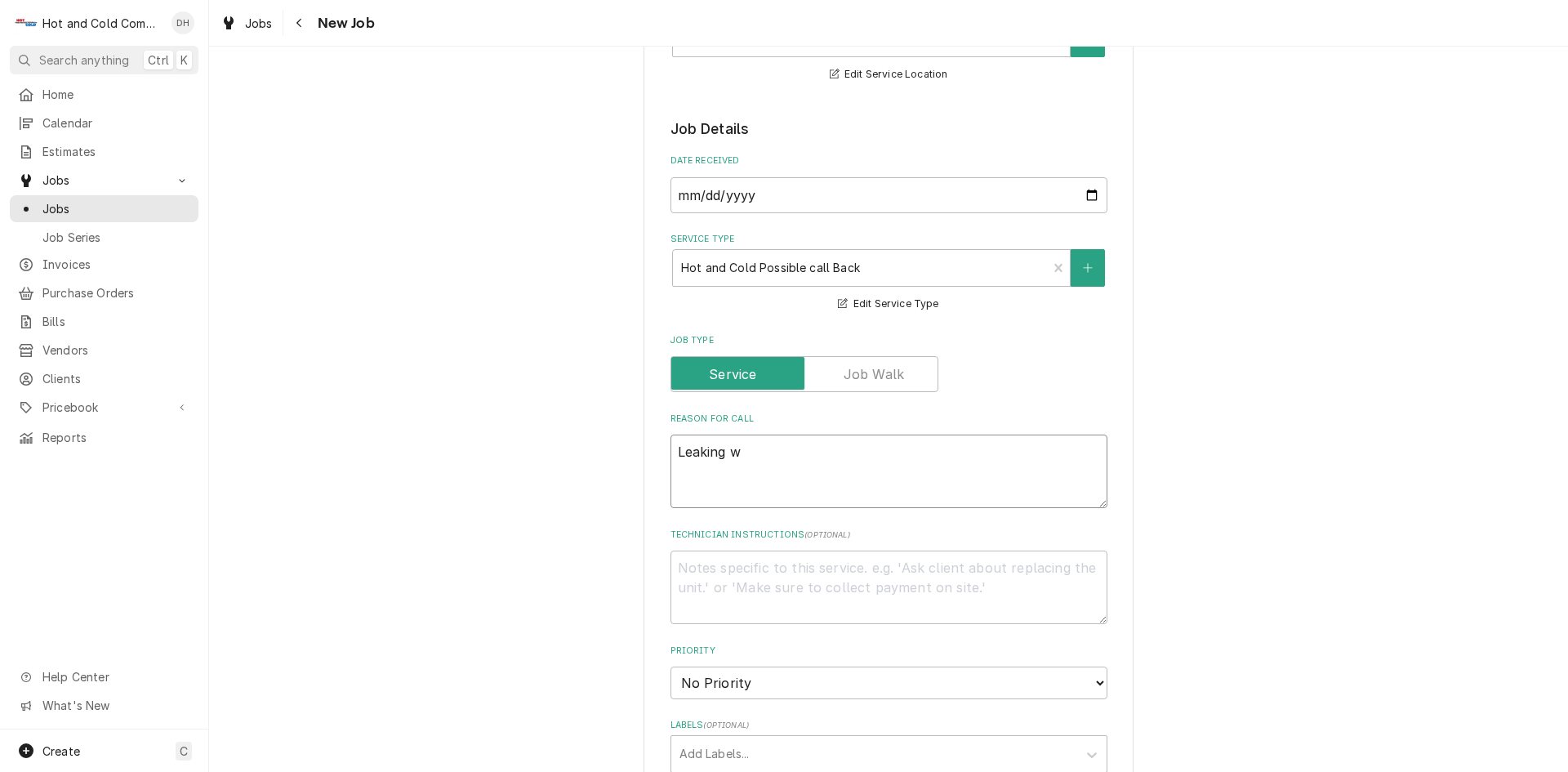
type textarea "x"
type textarea "Leaking wa"
type textarea "x"
type textarea "Leaking wat"
type textarea "x"
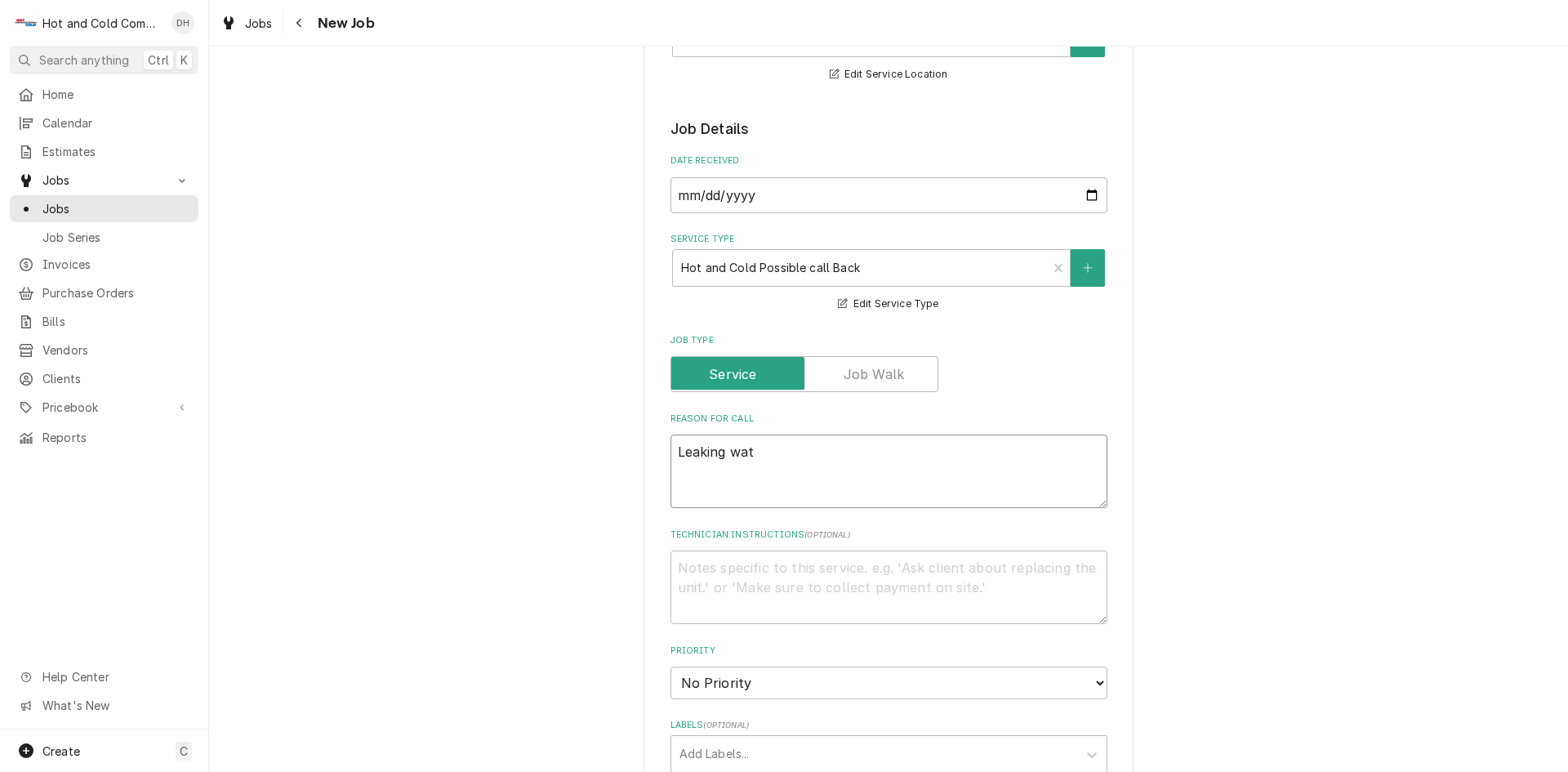
type textarea "Leaking wate"
type textarea "x"
type textarea "Leaking water"
type textarea "x"
type textarea "Leaking water"
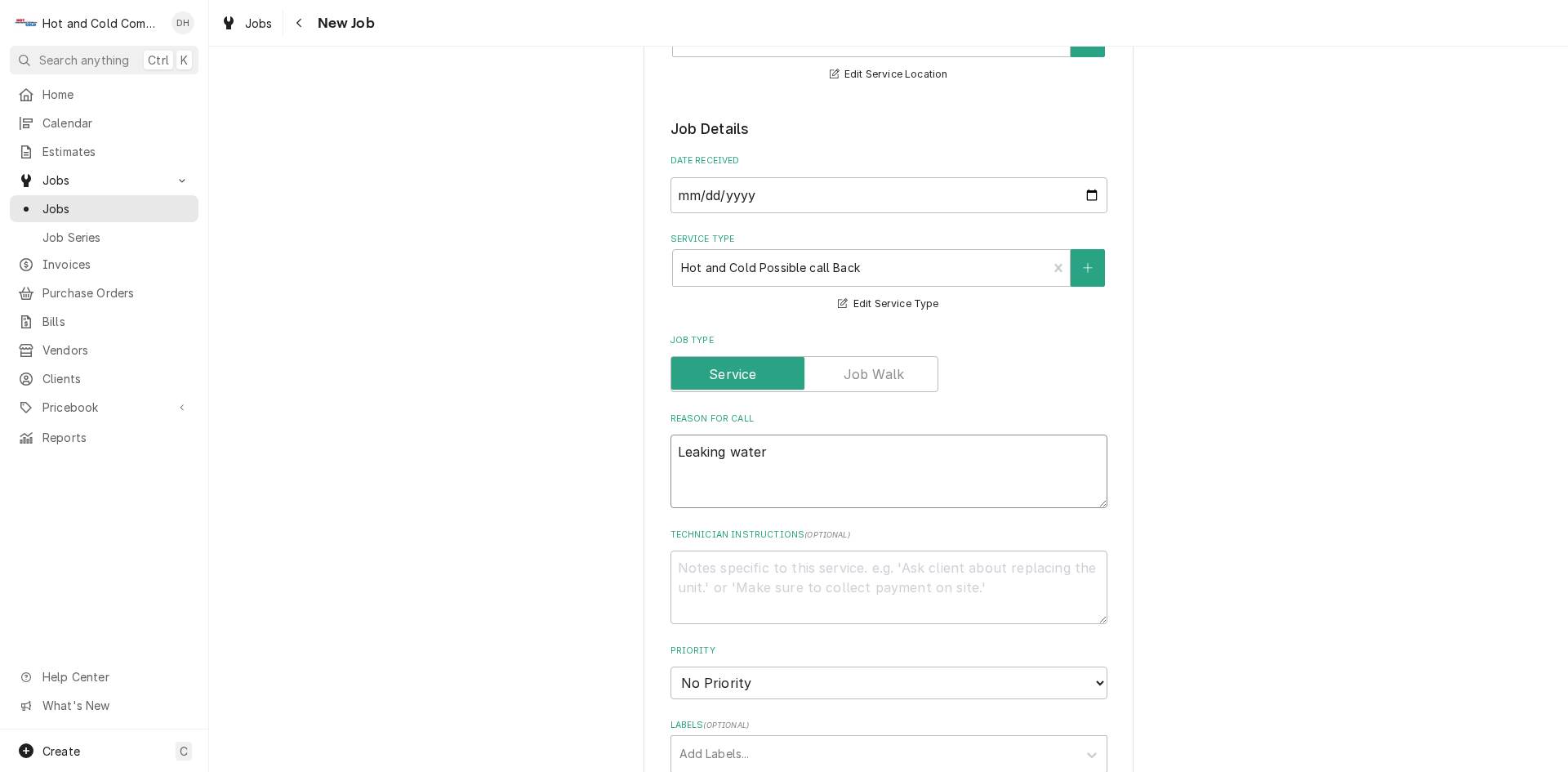
type textarea "x"
type textarea "Leaking water f"
type textarea "x"
type textarea "Leaking water fr"
type textarea "x"
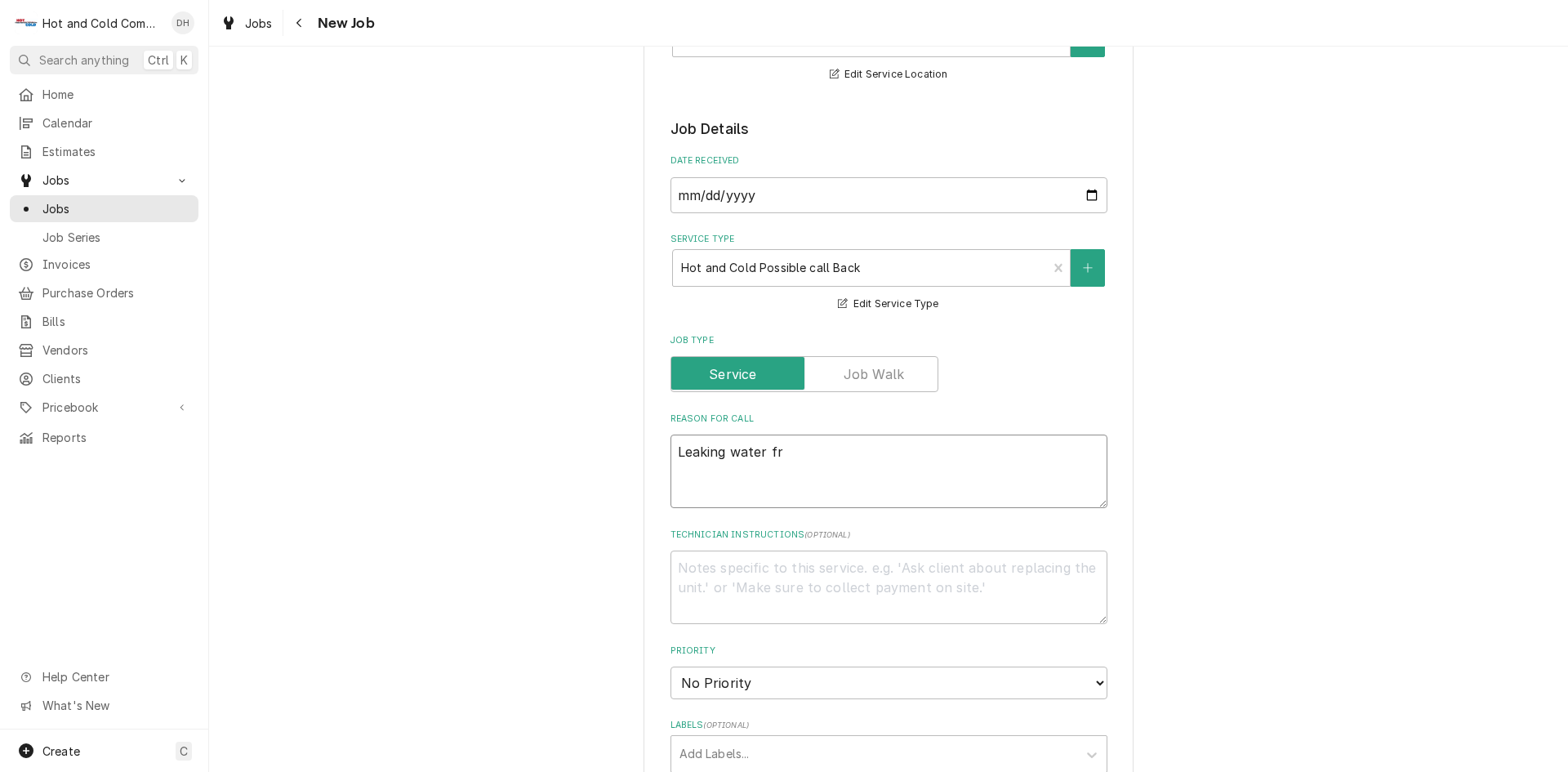
type textarea "Leaking water fro"
type textarea "x"
type textarea "Leaking water from"
type textarea "x"
type textarea "Leaking water from"
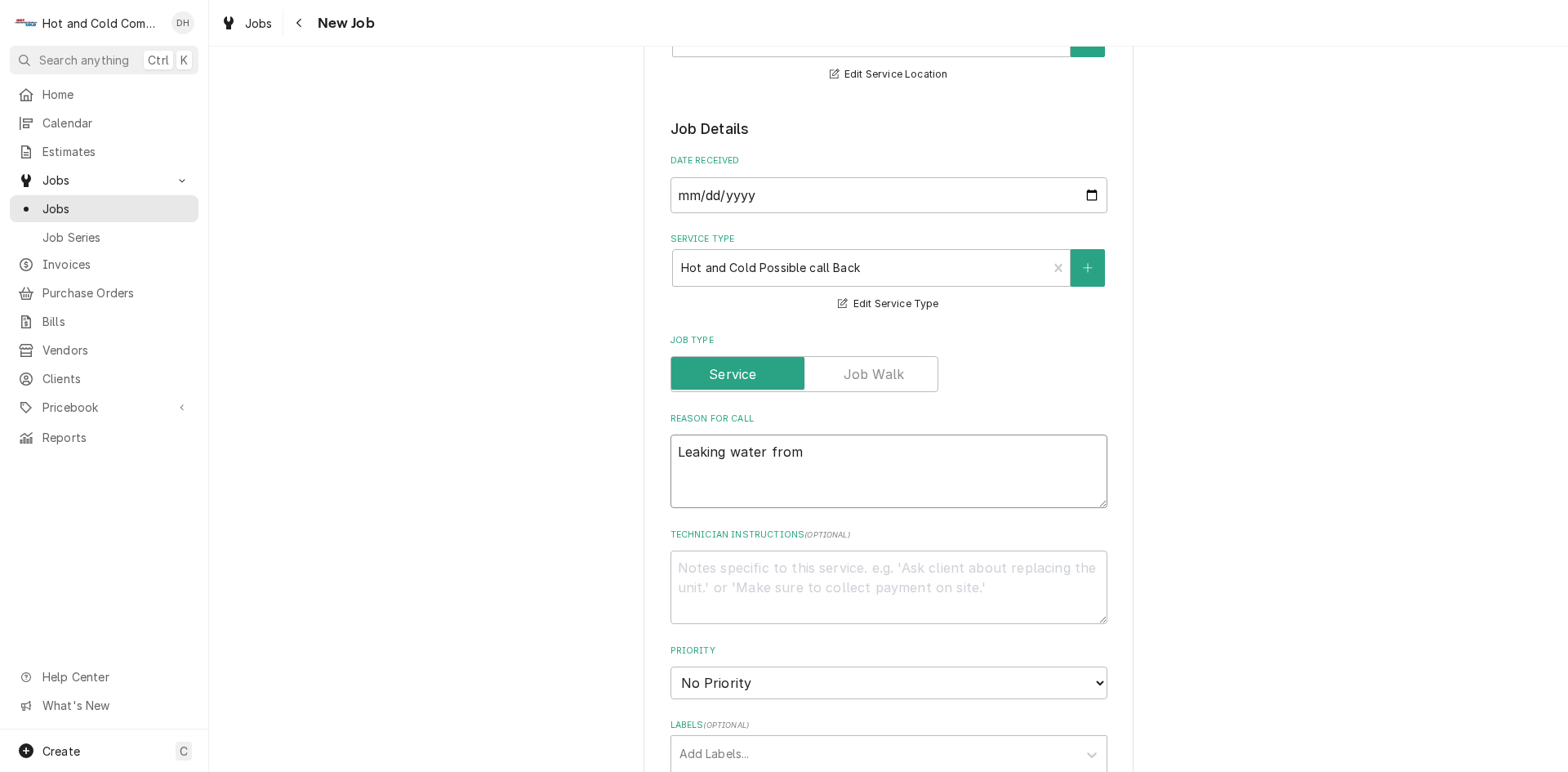
type textarea "x"
type textarea "Leaking water from v"
type textarea "x"
type textarea "Leaking water from va"
type textarea "x"
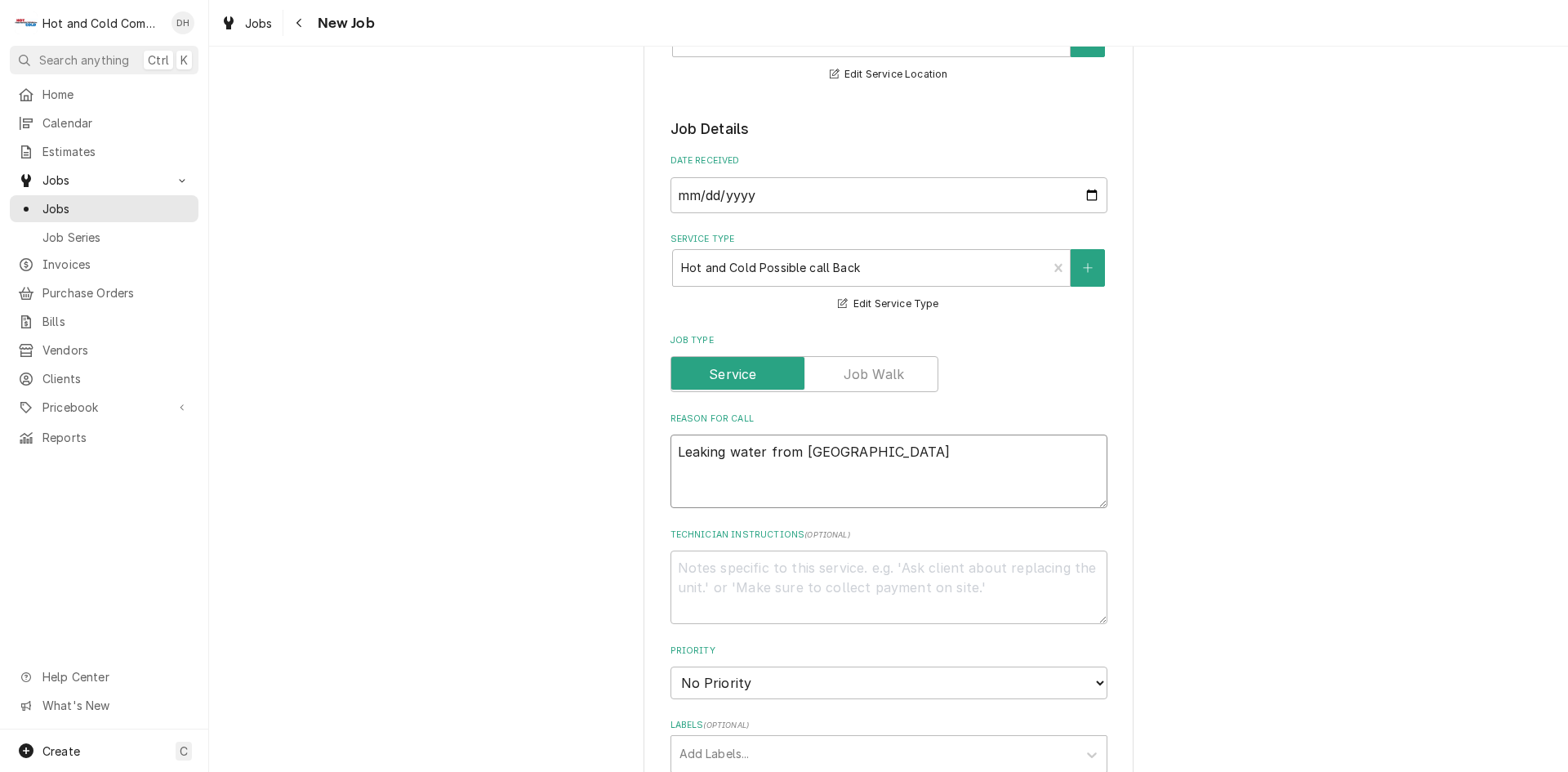
type textarea "Leaking water from val"
type textarea "x"
type textarea "Leaking water from valv"
type textarea "x"
type textarea "Leaking water from valve"
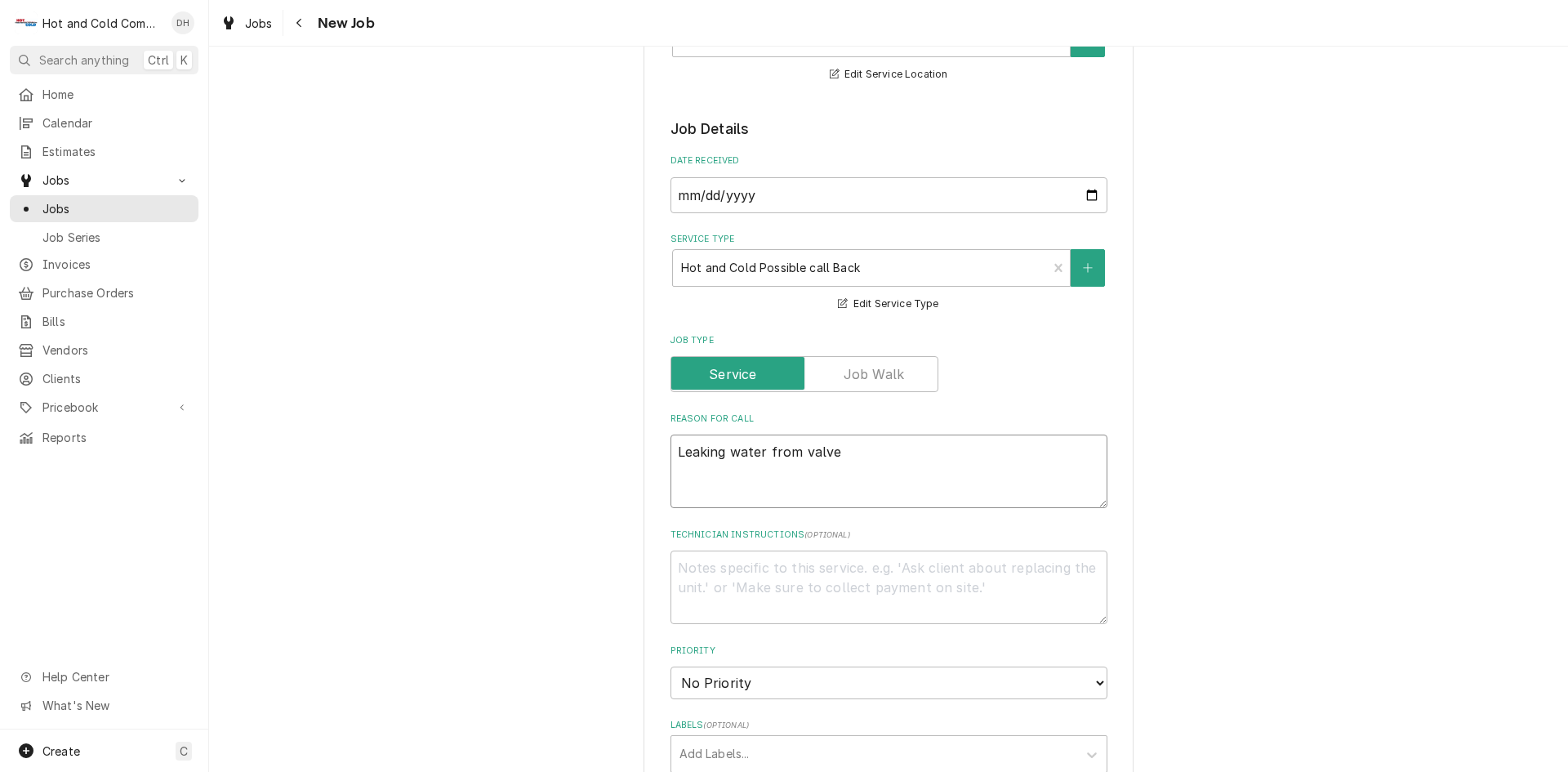
type textarea "x"
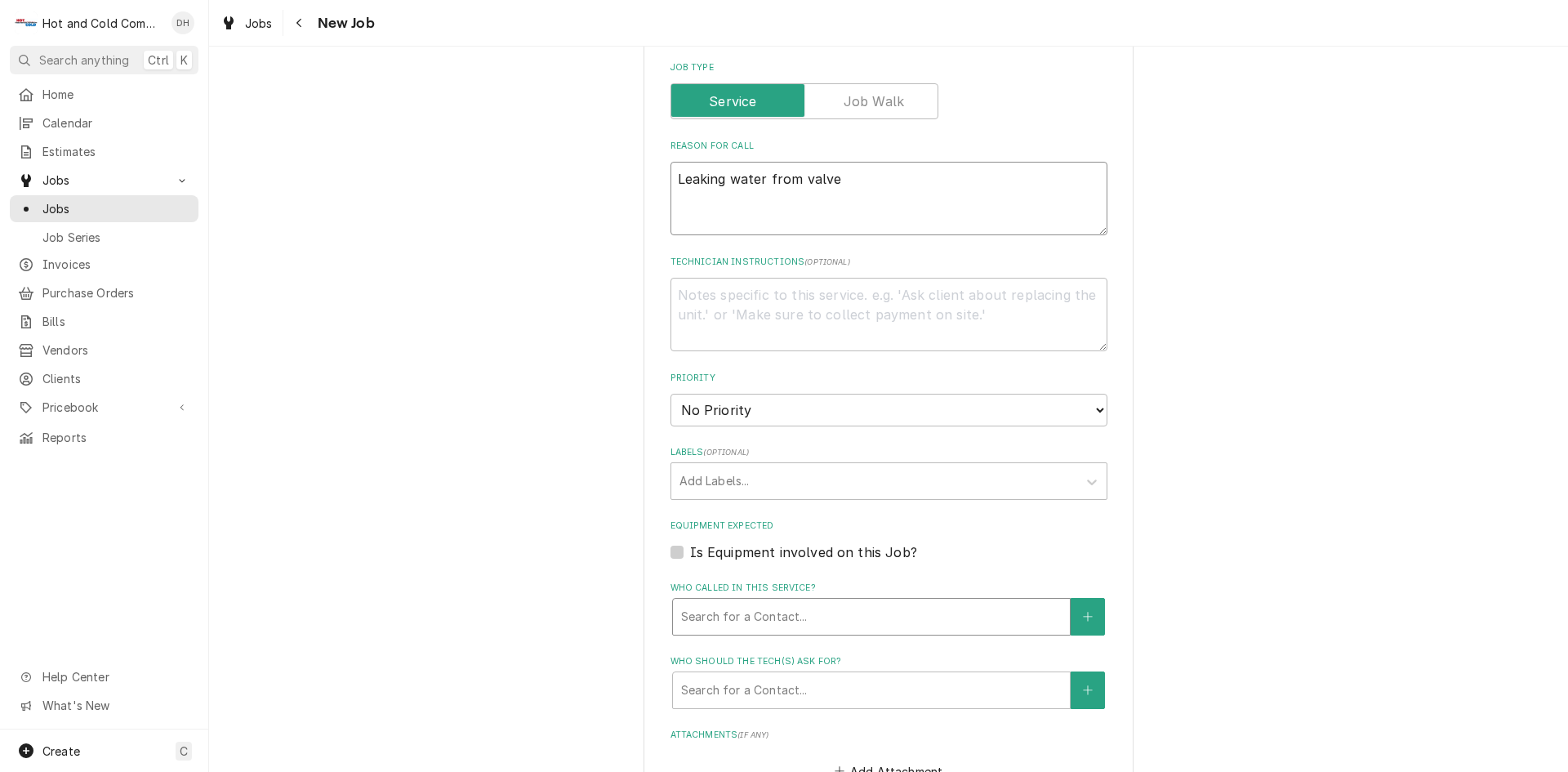
type textarea "Leaking water from valve"
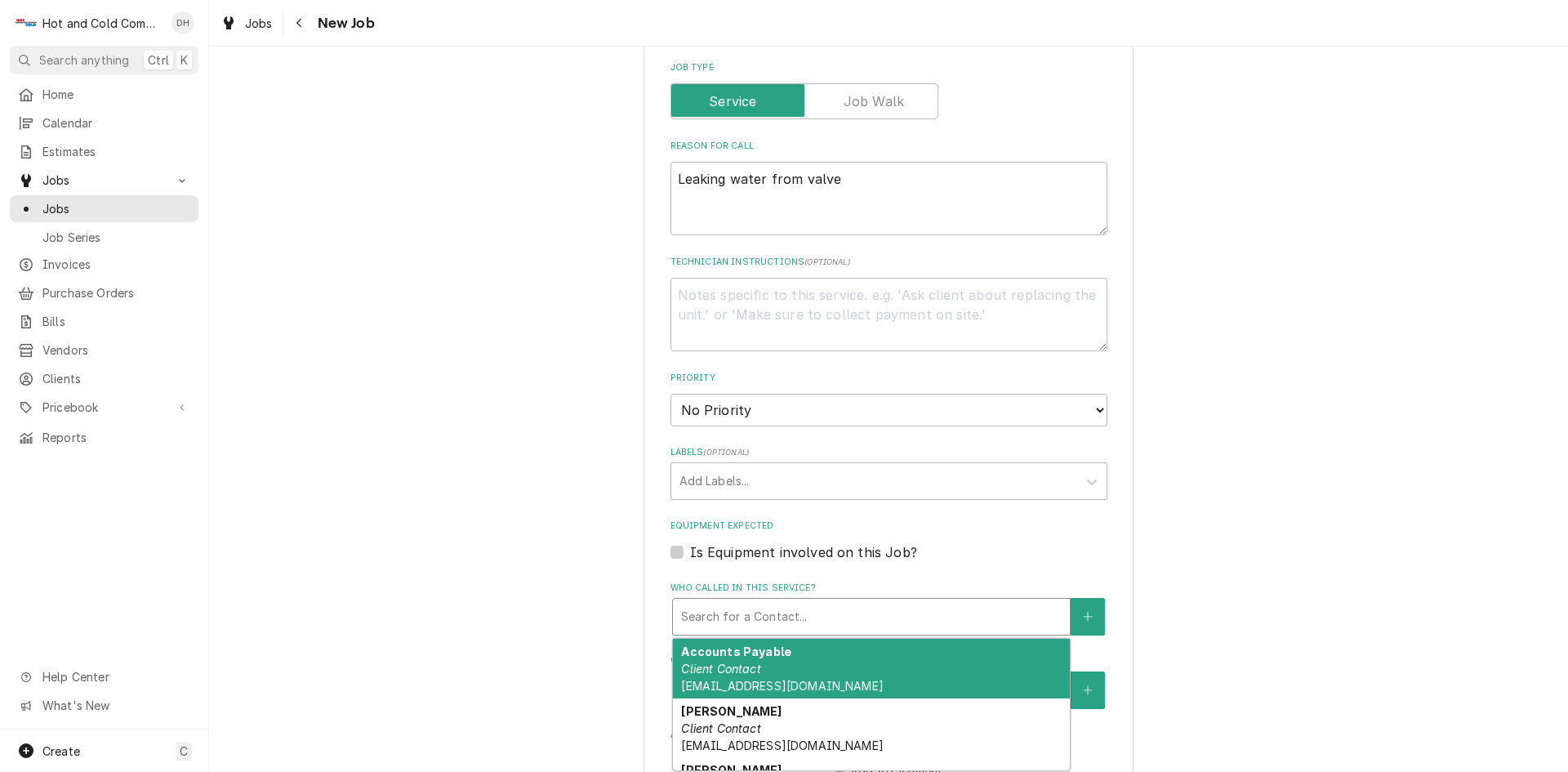
click at [817, 619] on div "Who called in this service?" at bounding box center [871, 616] width 381 height 30
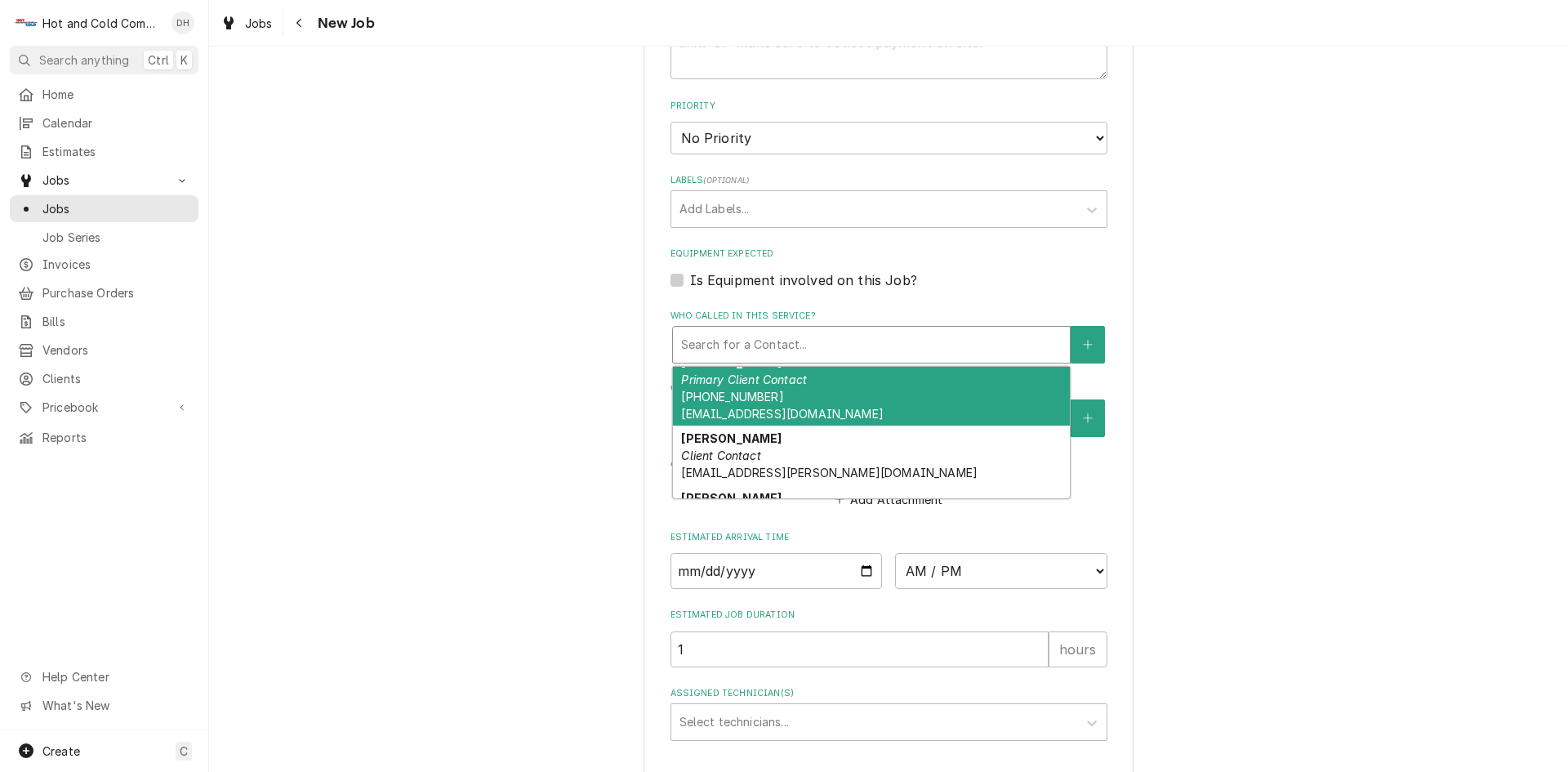
scroll to position [454, 0]
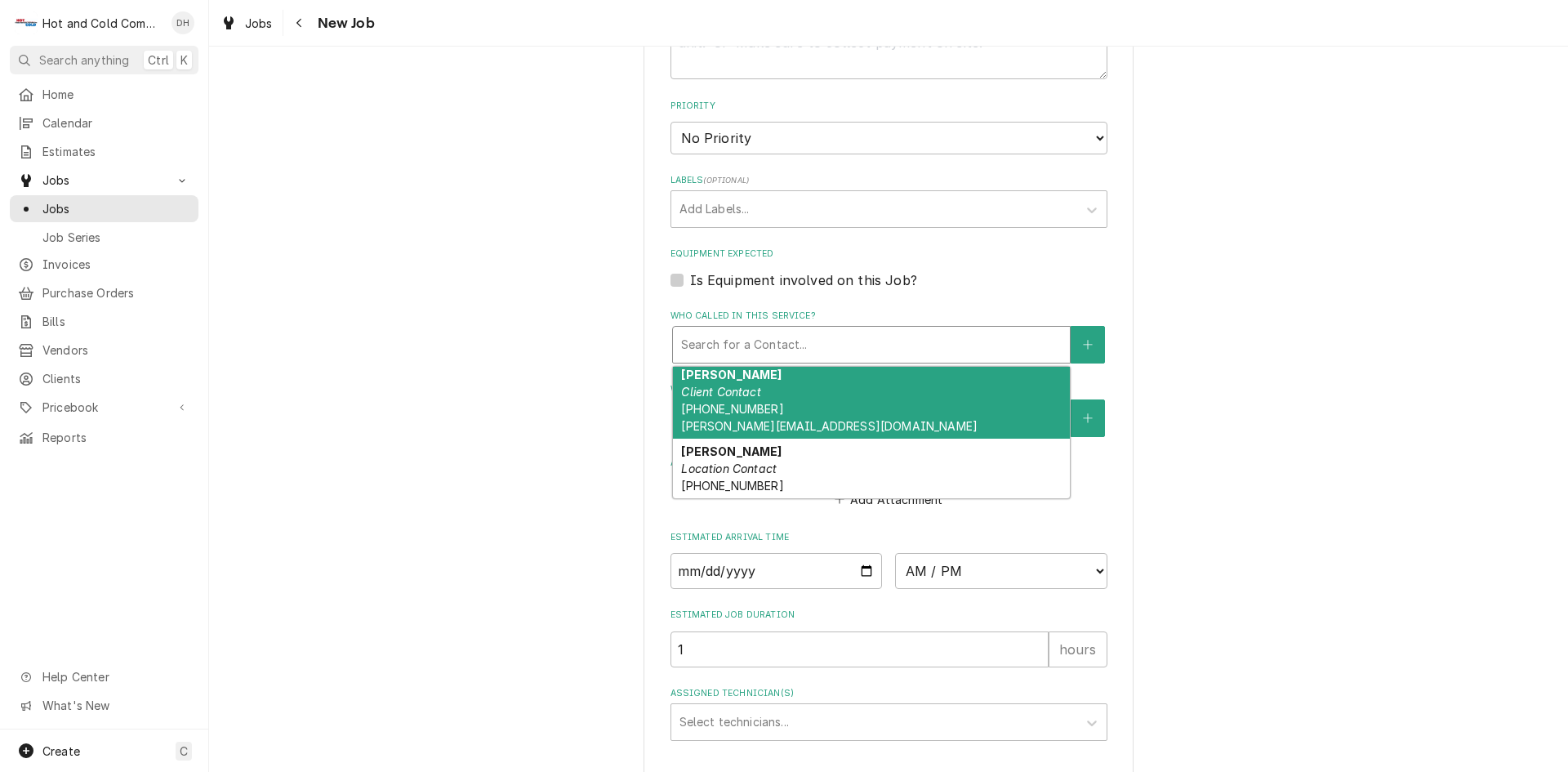
click at [776, 412] on div "Rhoads Client Contact (770) 827-7490 Fearn-rhoads@aramark.com" at bounding box center [871, 401] width 397 height 77
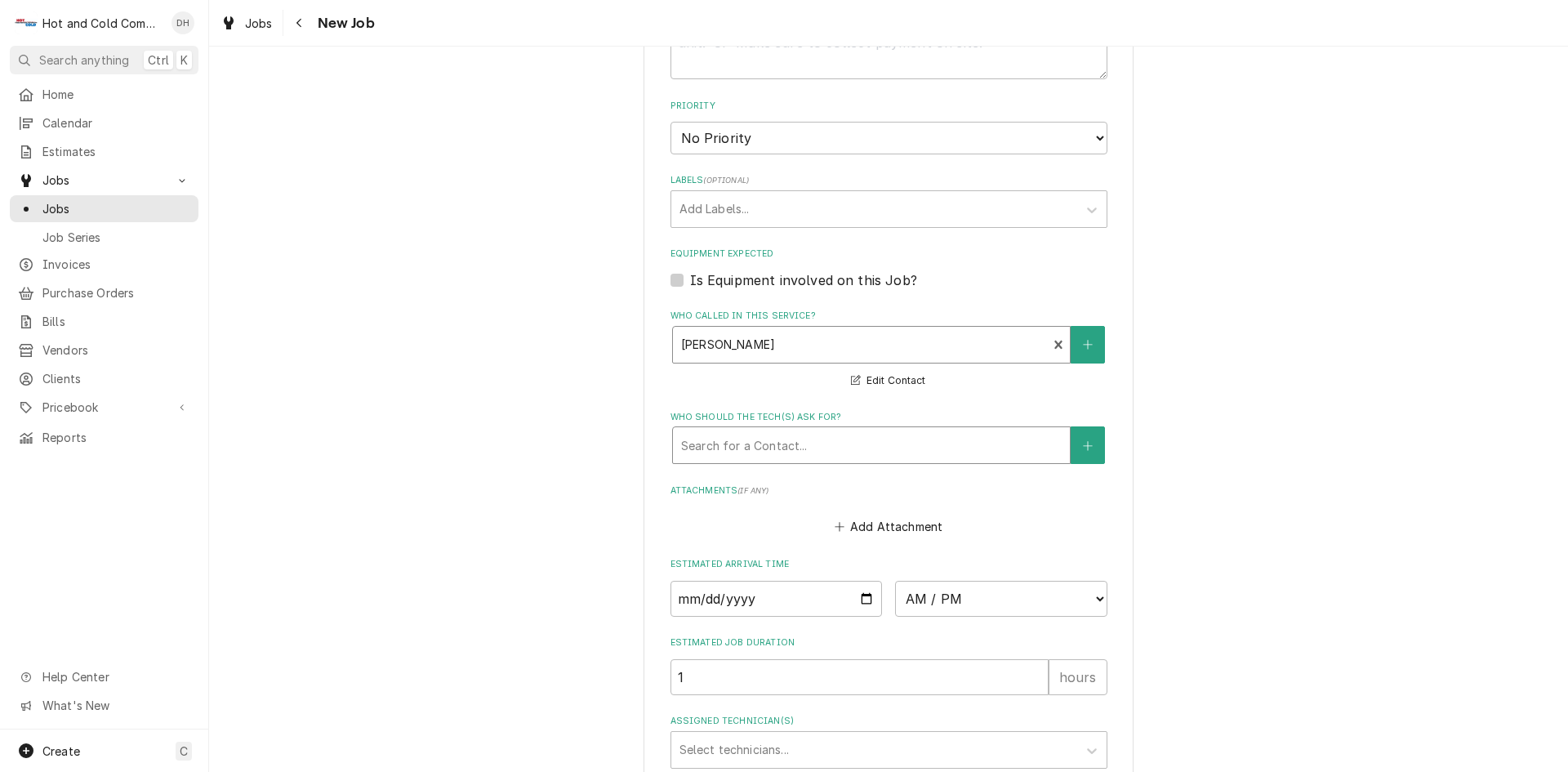
click at [796, 448] on div "Who should the tech(s) ask for?" at bounding box center [871, 445] width 381 height 30
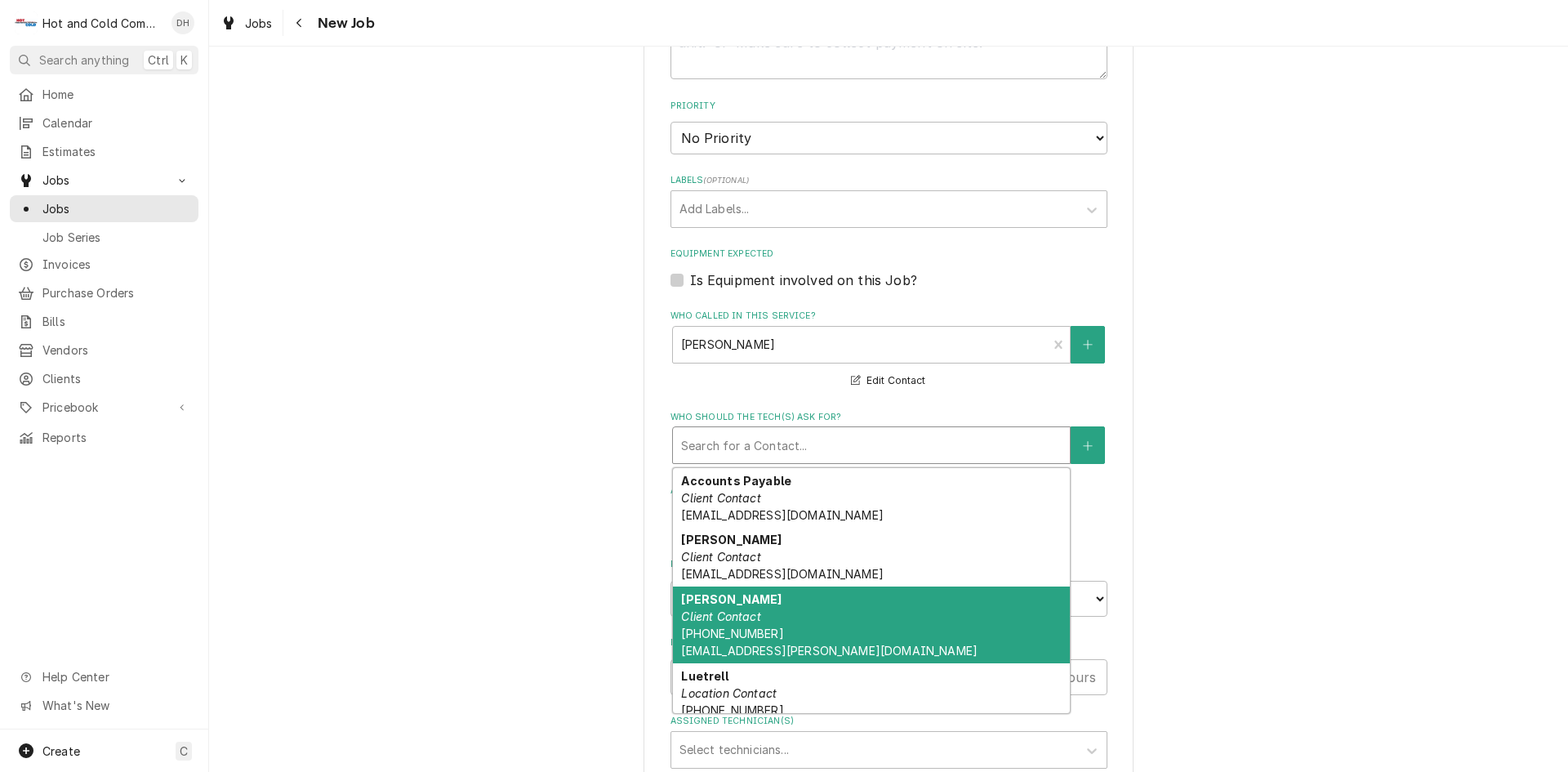
scroll to position [272, 0]
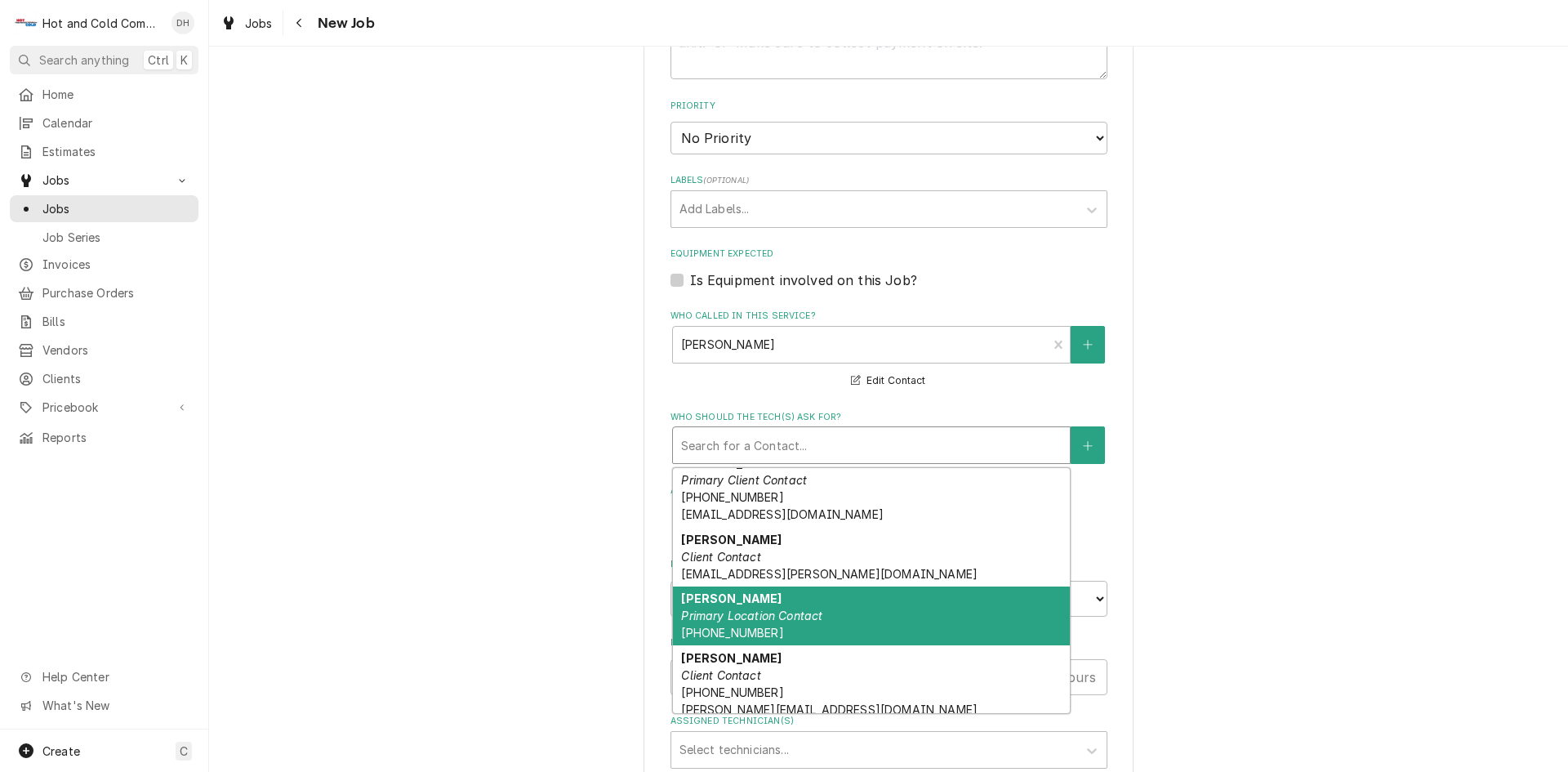
drag, startPoint x: 755, startPoint y: 616, endPoint x: 895, endPoint y: 576, distance: 145.6
click at [757, 618] on em "Primary Location Contact" at bounding box center [751, 615] width 141 height 14
type textarea "x"
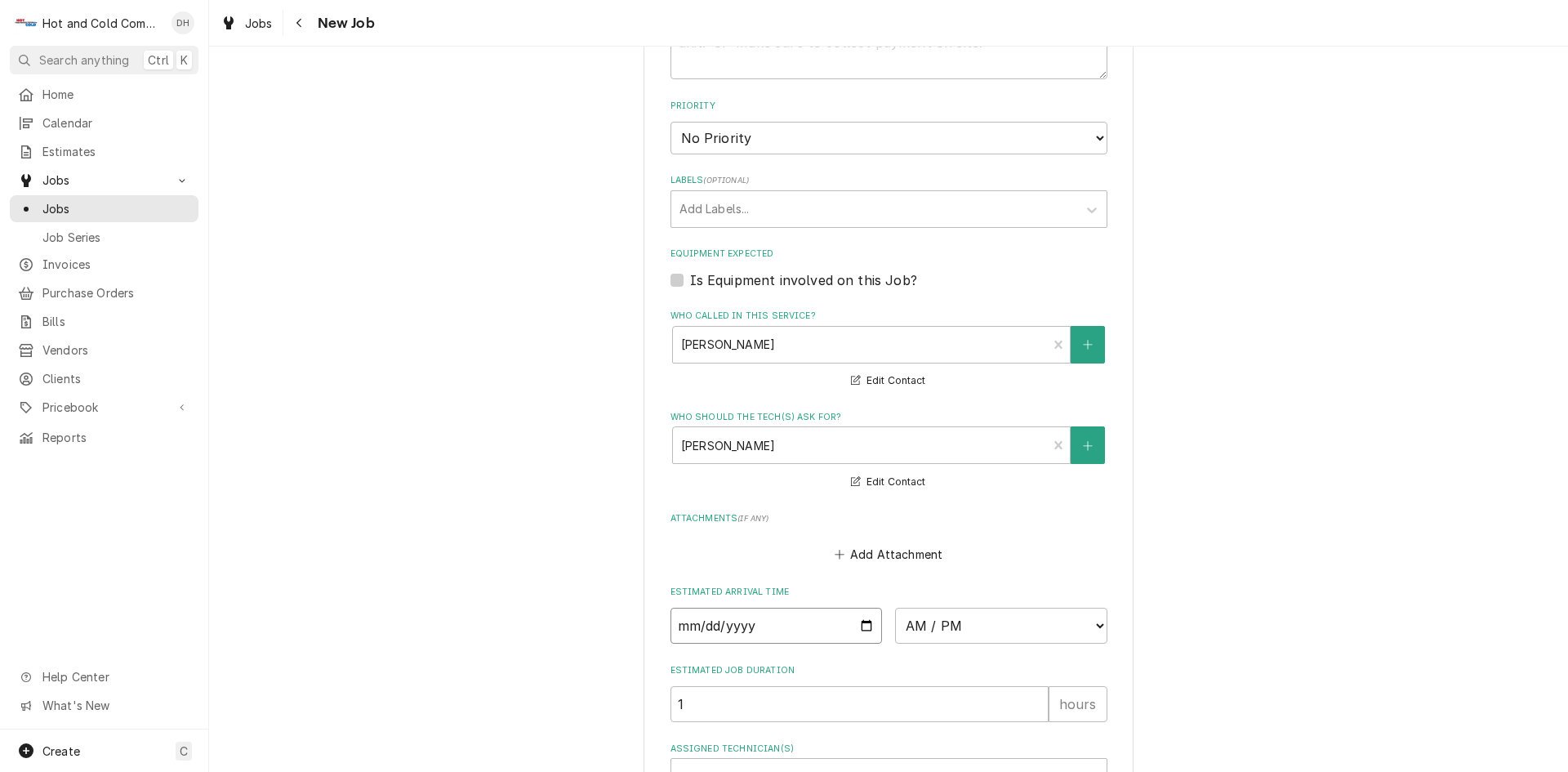
click at [860, 625] on input "Date" at bounding box center [777, 626] width 213 height 36
type input "2025-08-13"
type textarea "x"
click at [1092, 624] on select "AM / PM 6:00 AM 6:15 AM 6:30 AM 6:45 AM 7:00 AM 7:15 AM 7:30 AM 7:45 AM 8:00 AM…" at bounding box center [1002, 626] width 213 height 36
select select "10:30:00"
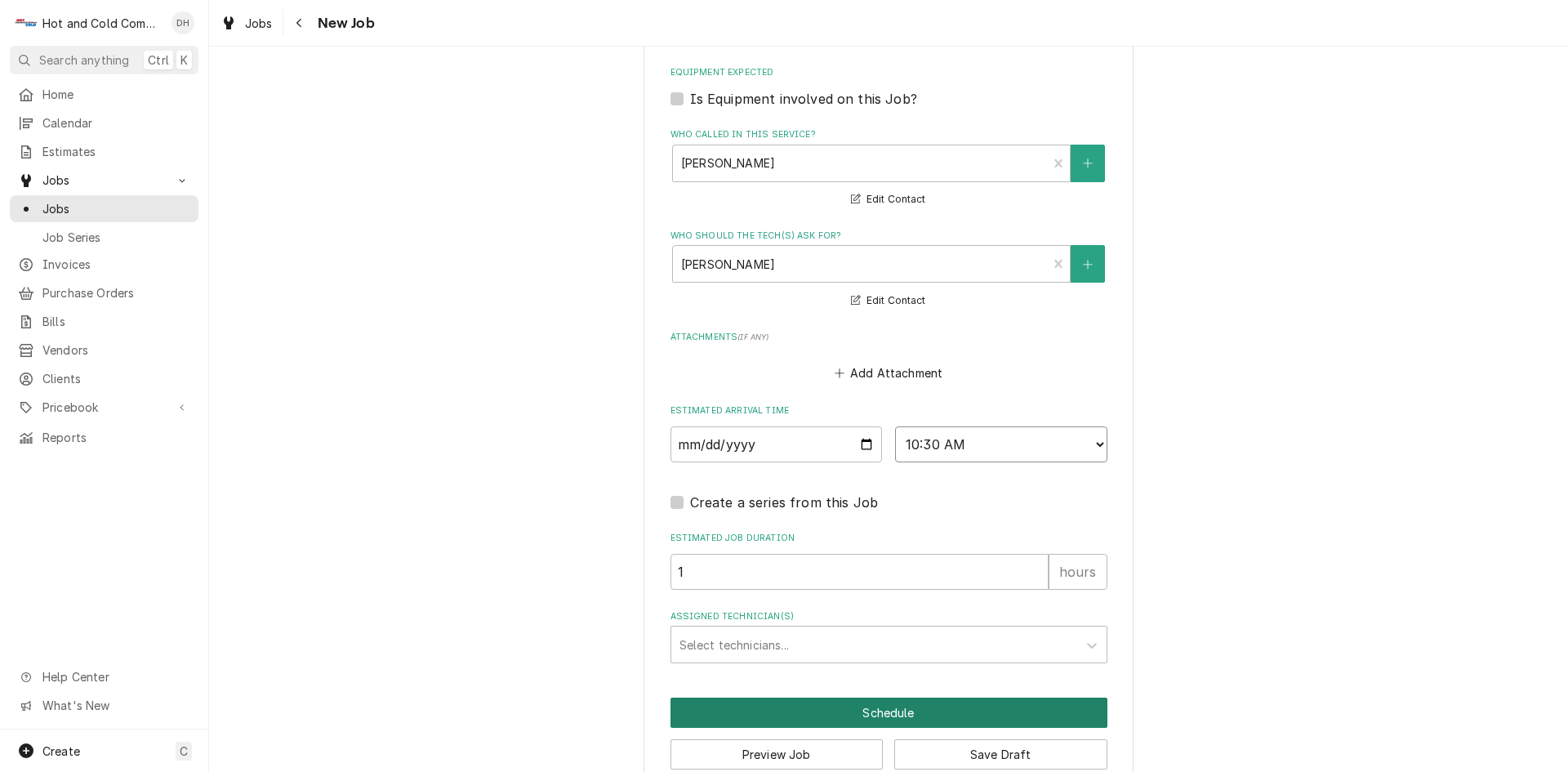
scroll to position [1031, 0]
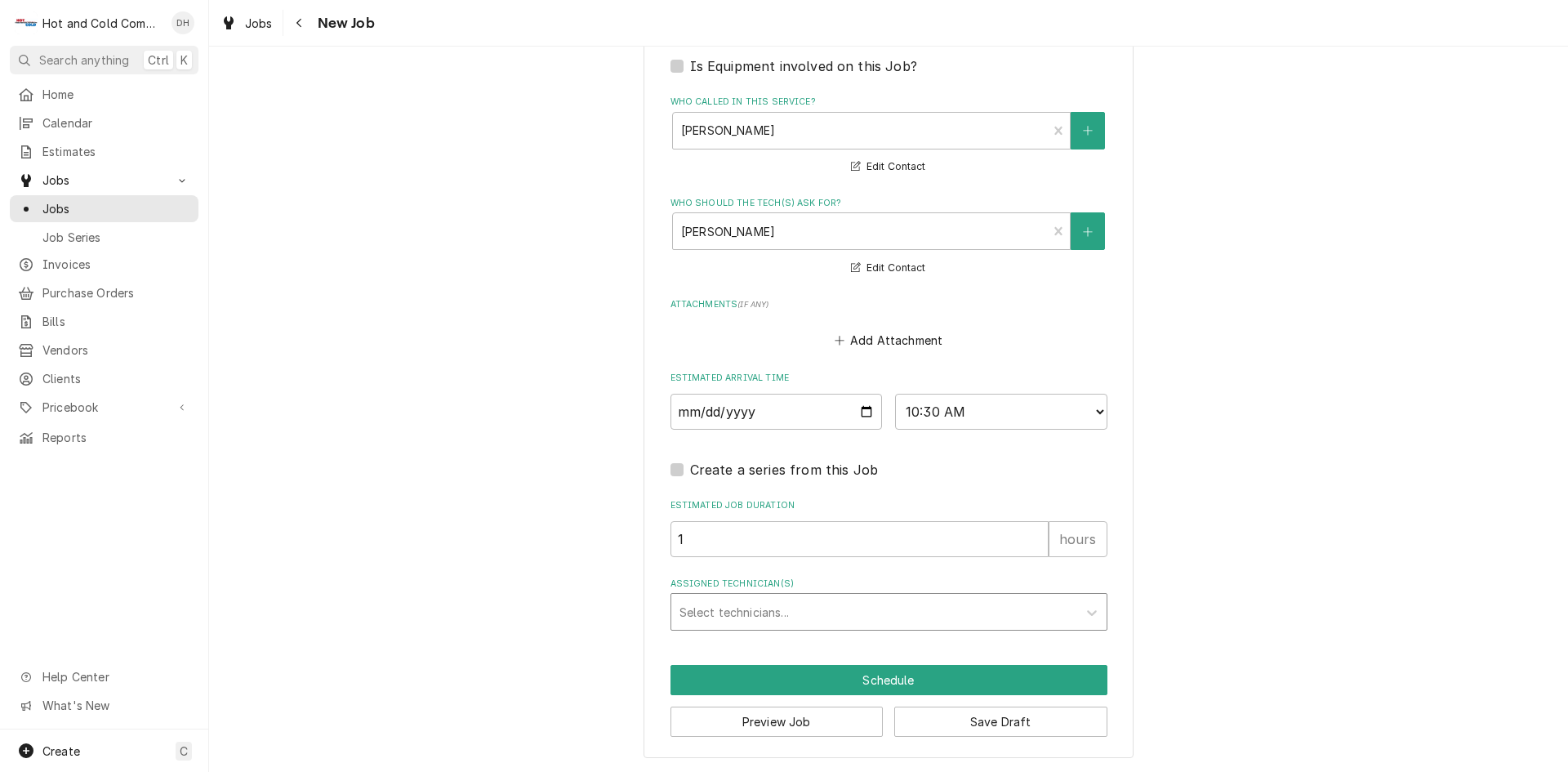
click at [710, 608] on div "Assigned Technician(s)" at bounding box center [875, 612] width 390 height 30
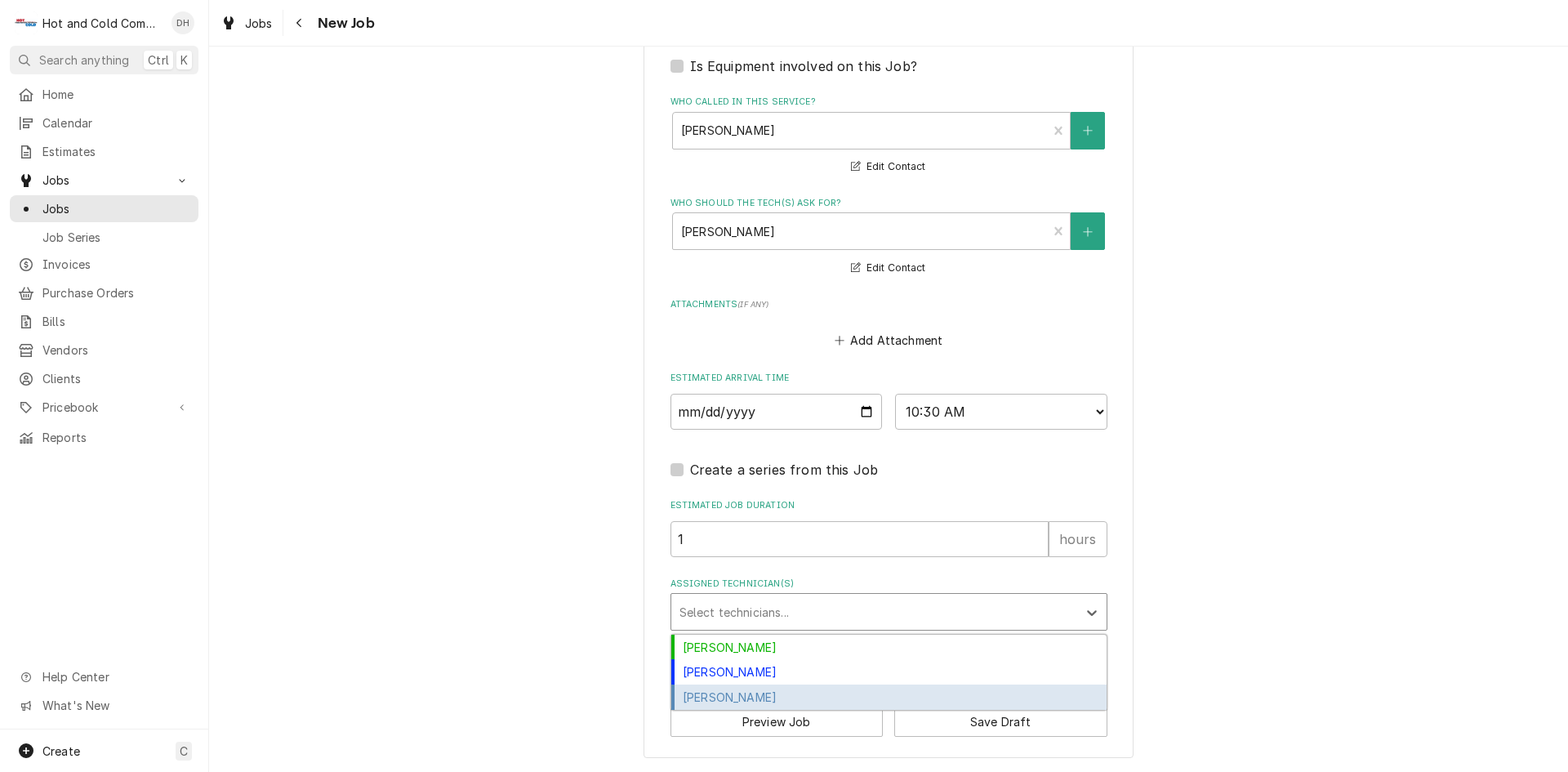
click at [760, 696] on div "[PERSON_NAME]" at bounding box center [888, 697] width 435 height 25
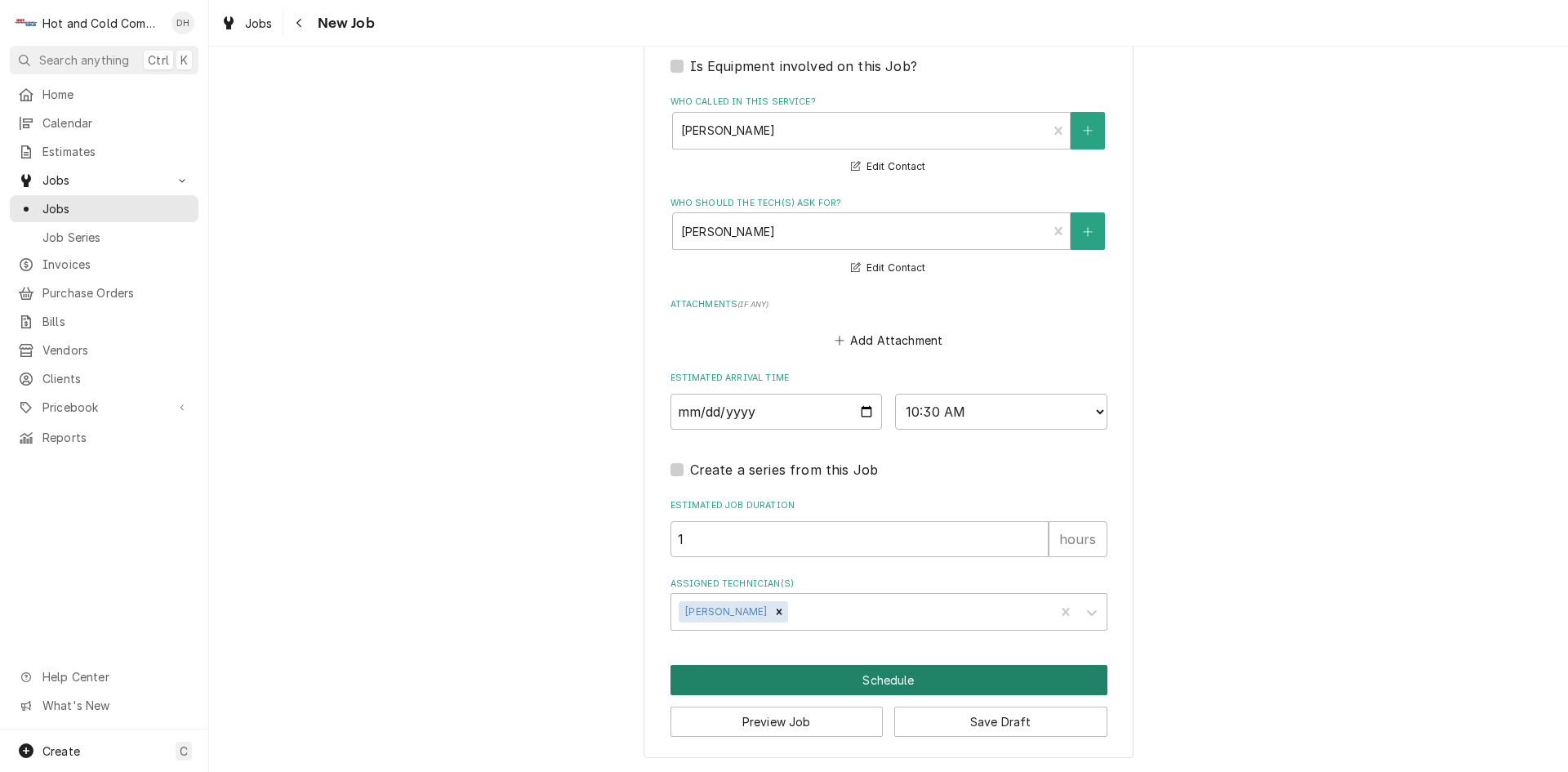
click at [894, 680] on button "Schedule" at bounding box center [889, 680] width 437 height 31
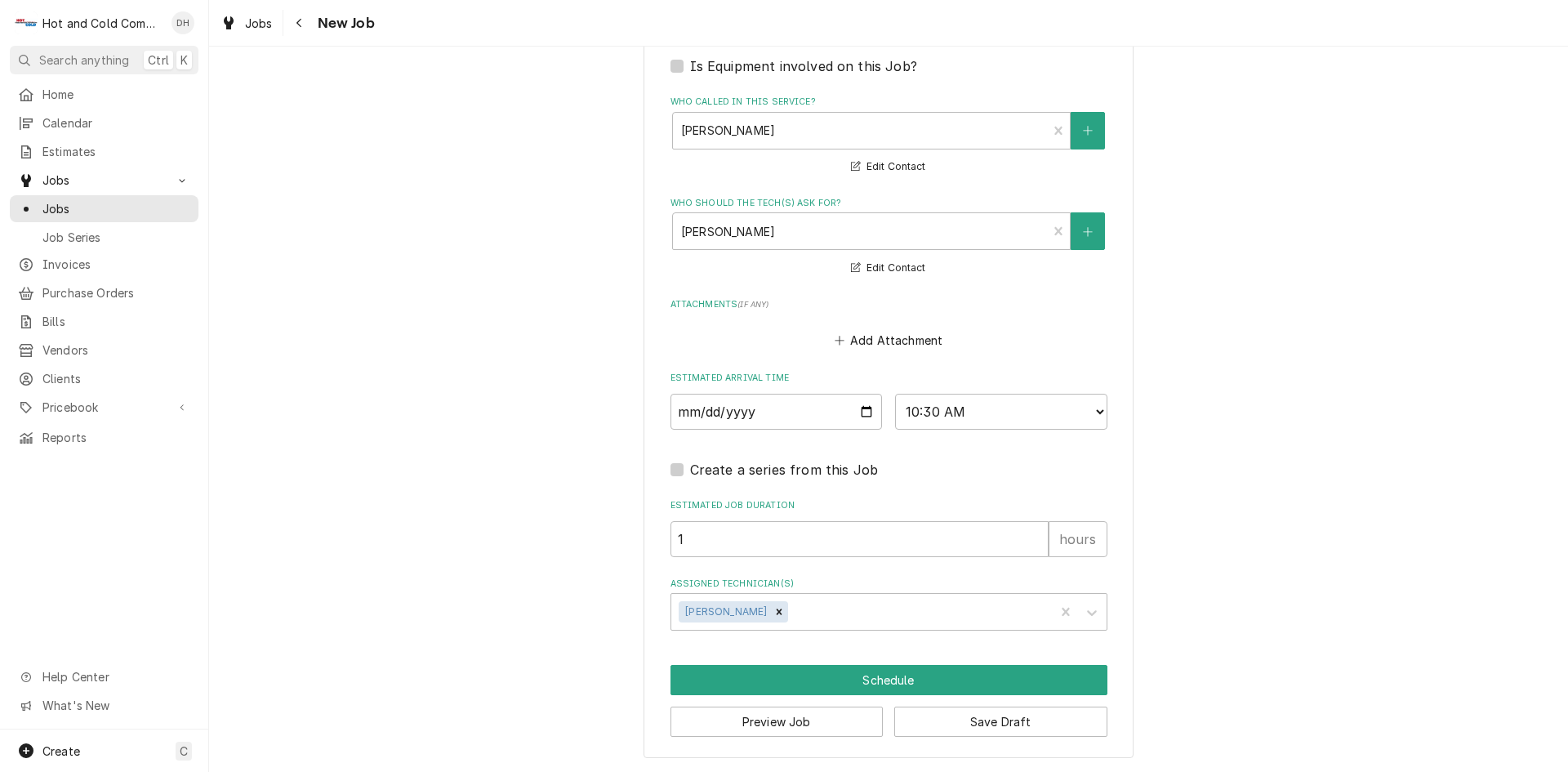
scroll to position [1016, 0]
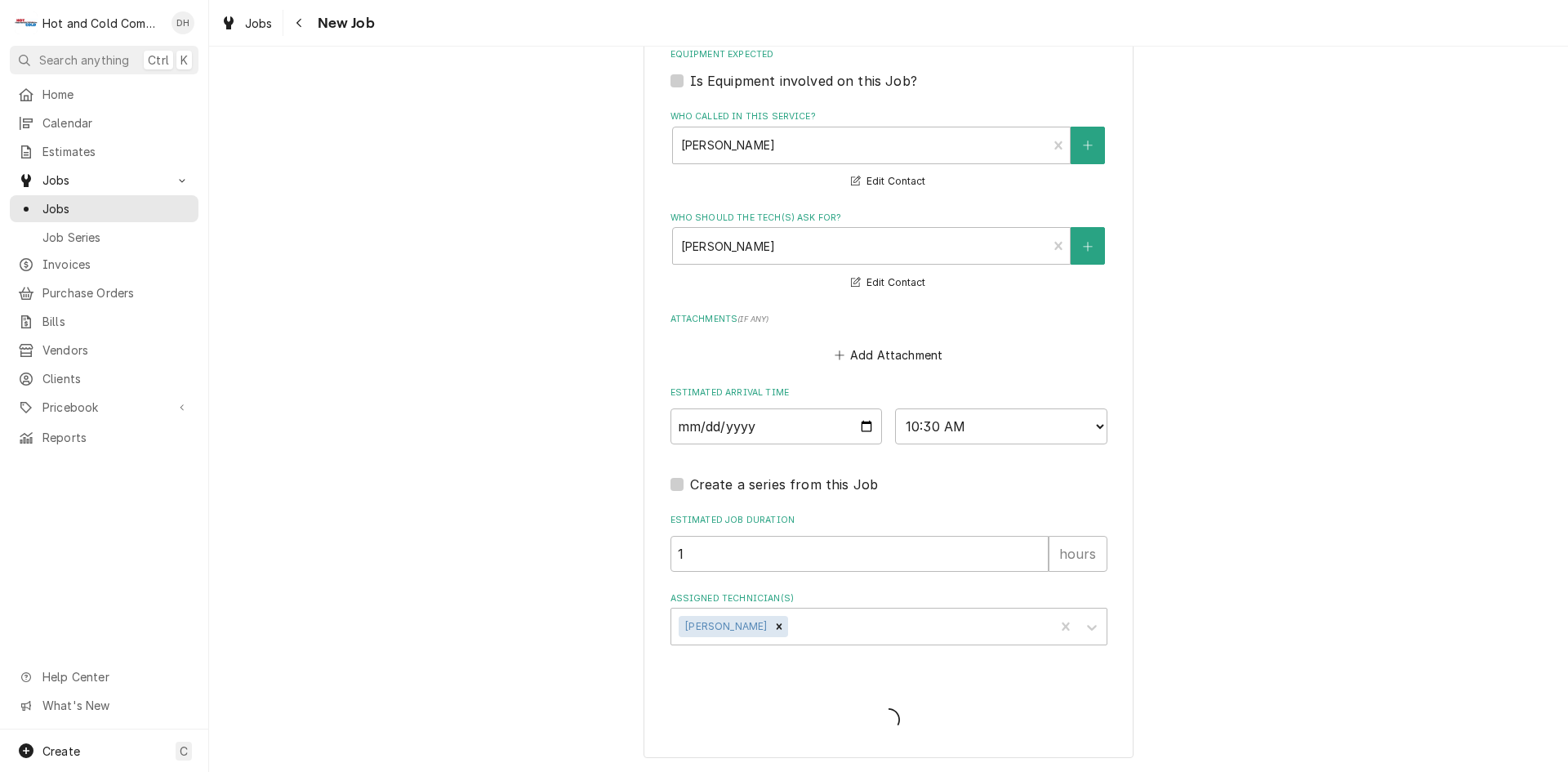
type textarea "x"
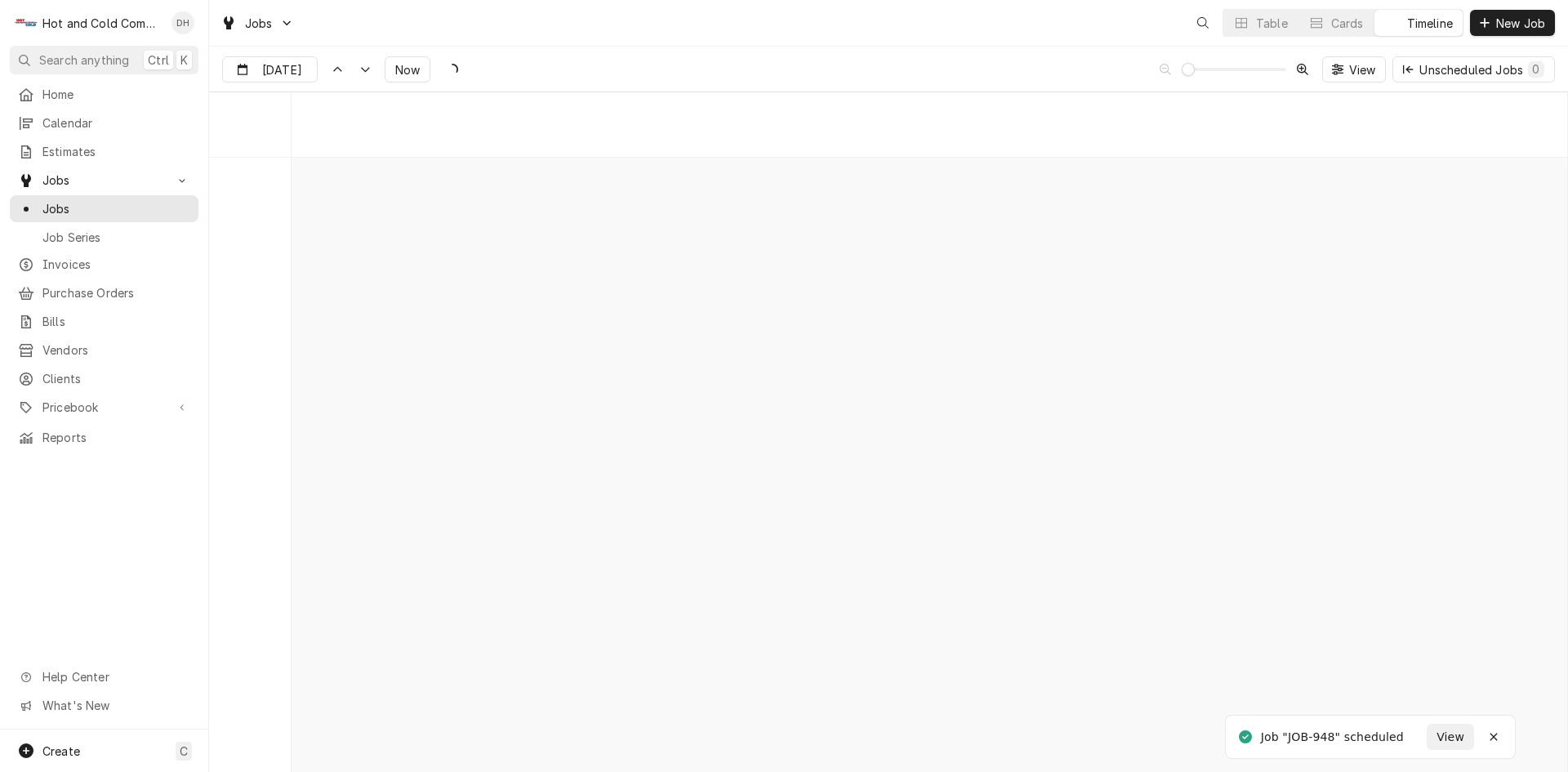
scroll to position [12792, 0]
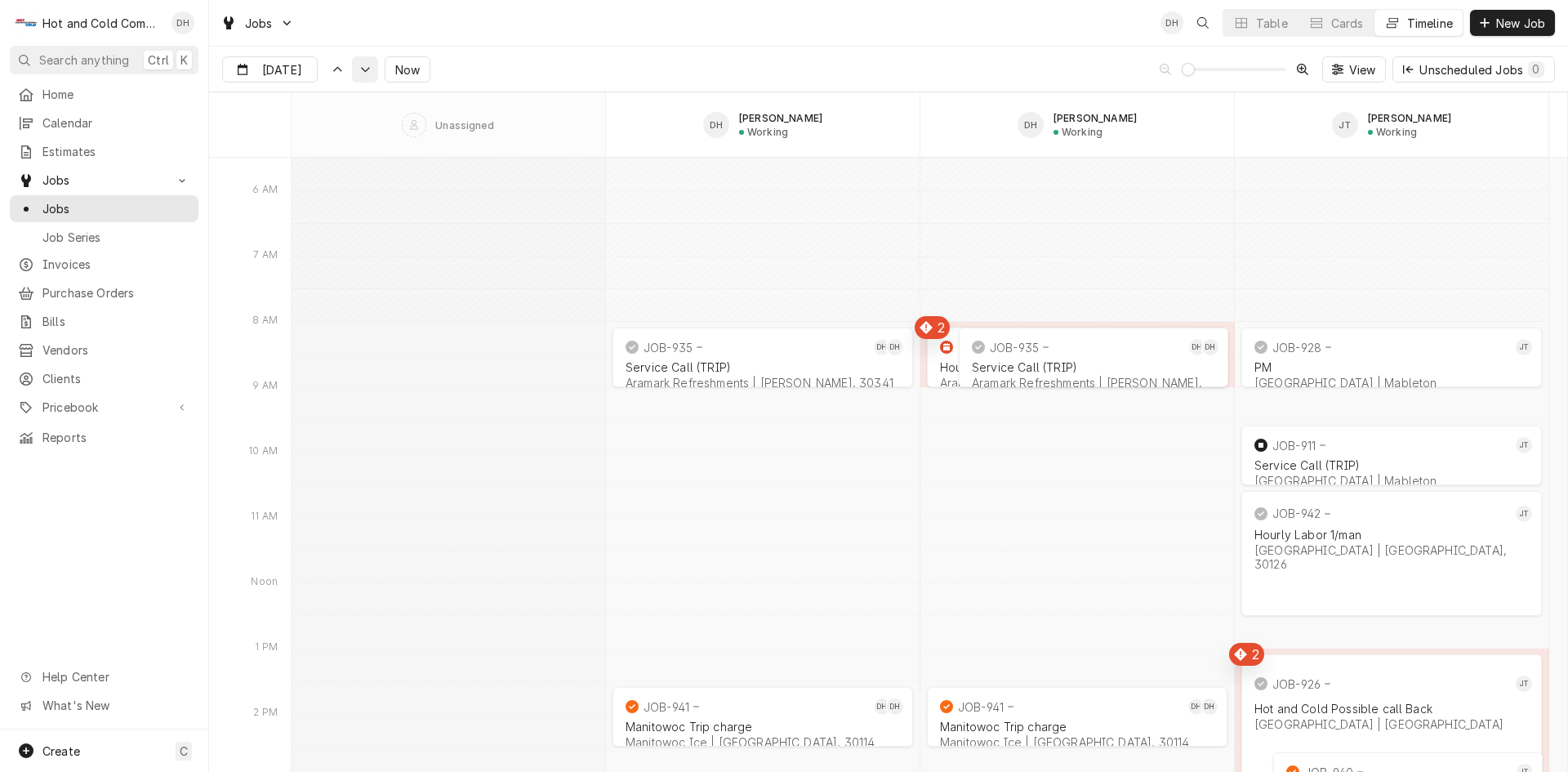
click at [357, 67] on div "Dynamic Content Wrapper" at bounding box center [365, 69] width 16 height 16
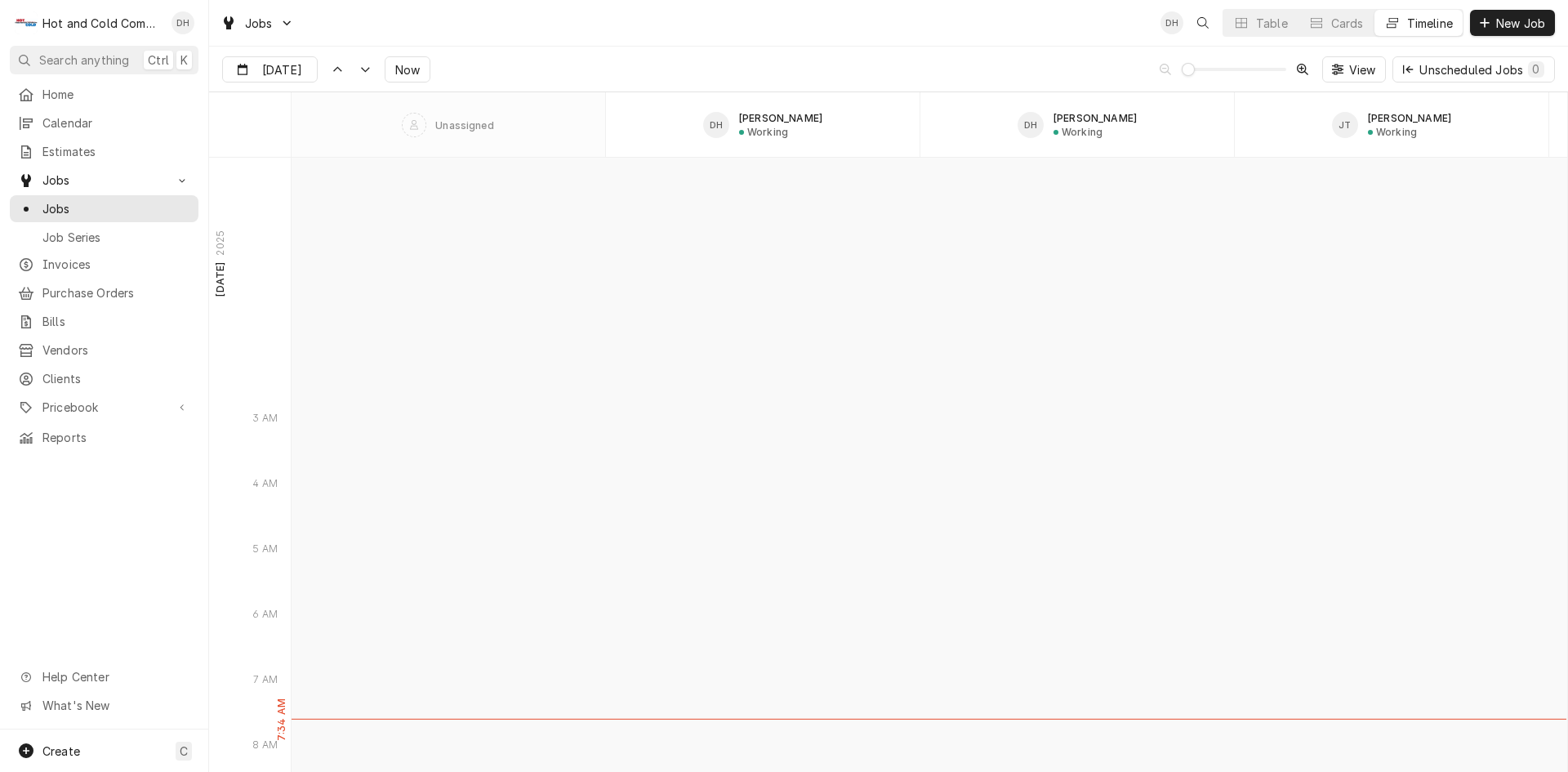
scroll to position [14198, 0]
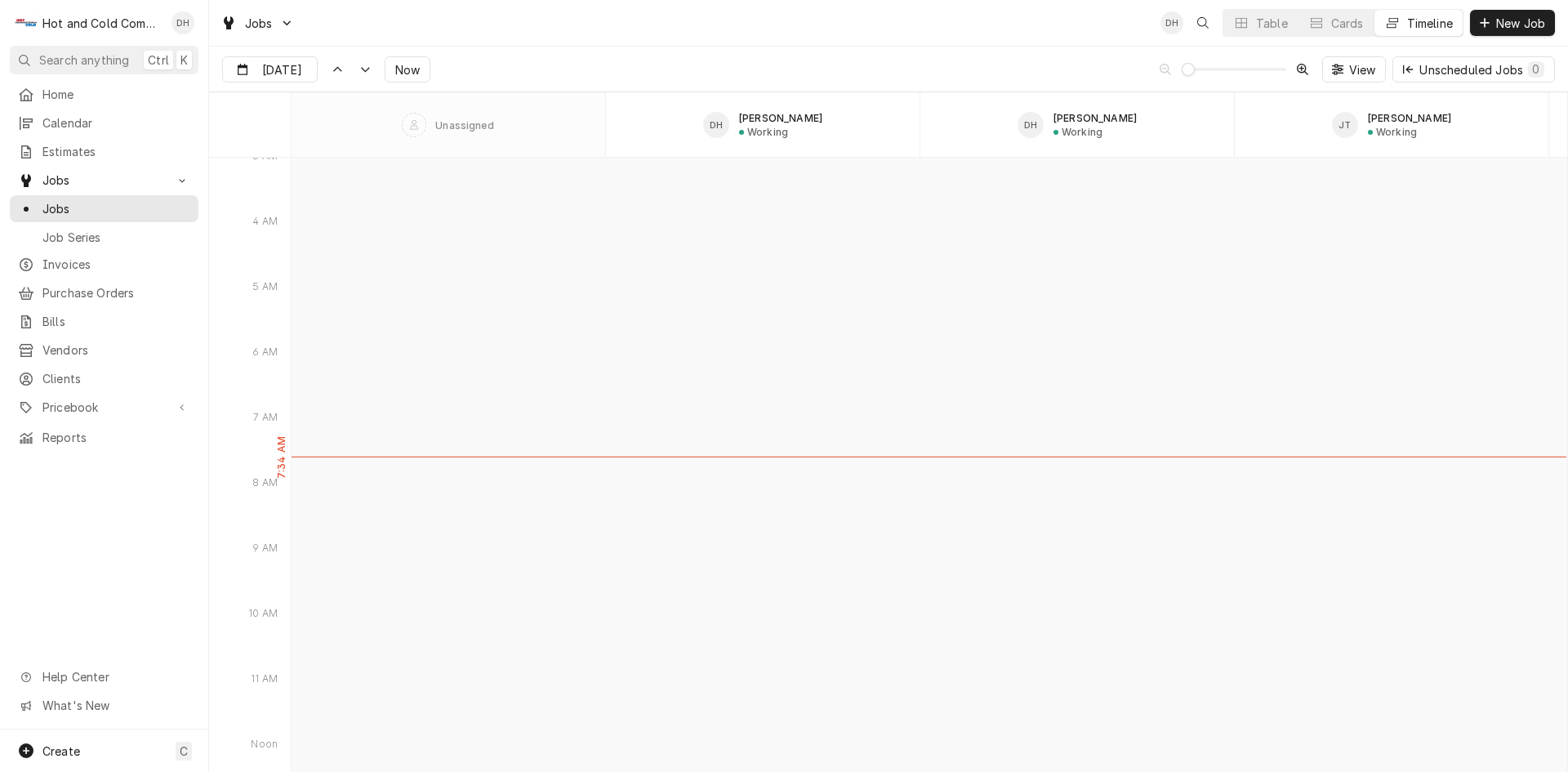
type input "[DATE]"
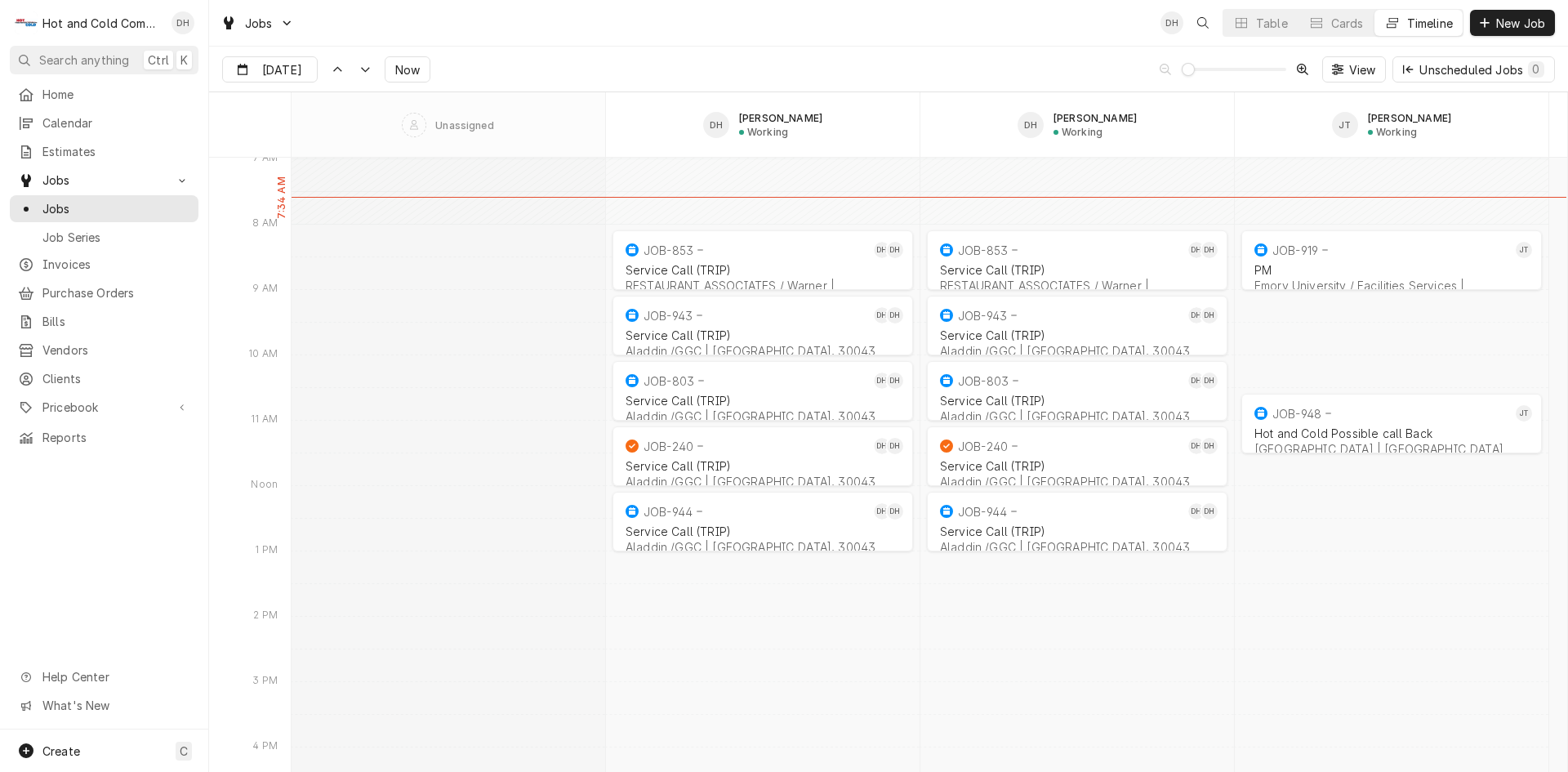
scroll to position [14470, 0]
